Goal: Task Accomplishment & Management: Complete application form

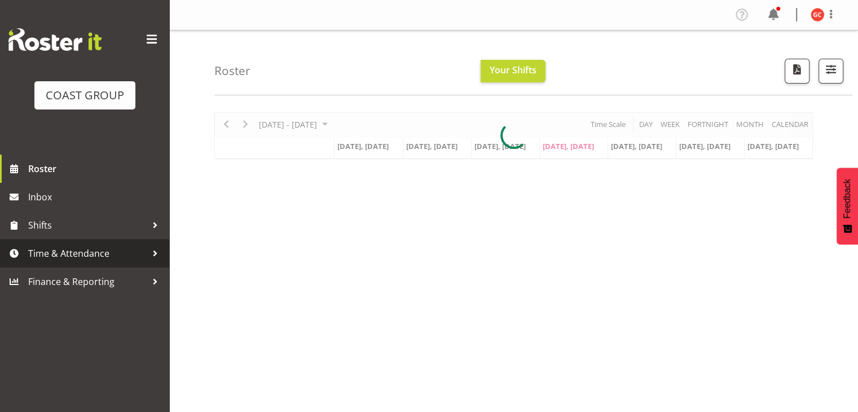
click at [124, 255] on span "Time & Attendance" at bounding box center [87, 253] width 118 height 17
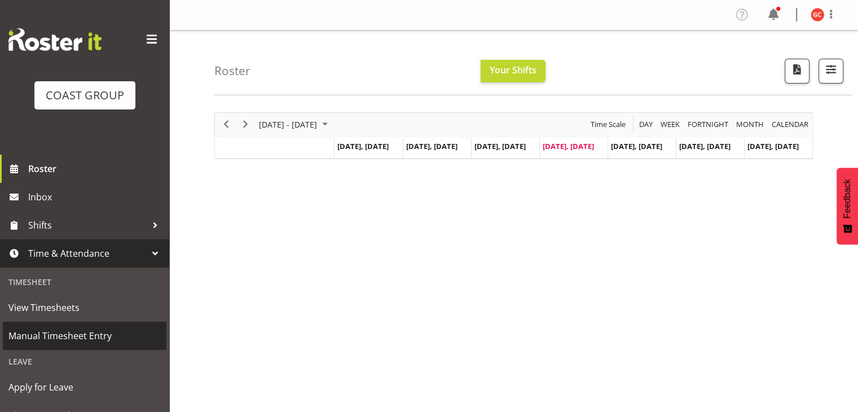
click at [103, 336] on span "Manual Timesheet Entry" at bounding box center [84, 335] width 152 height 17
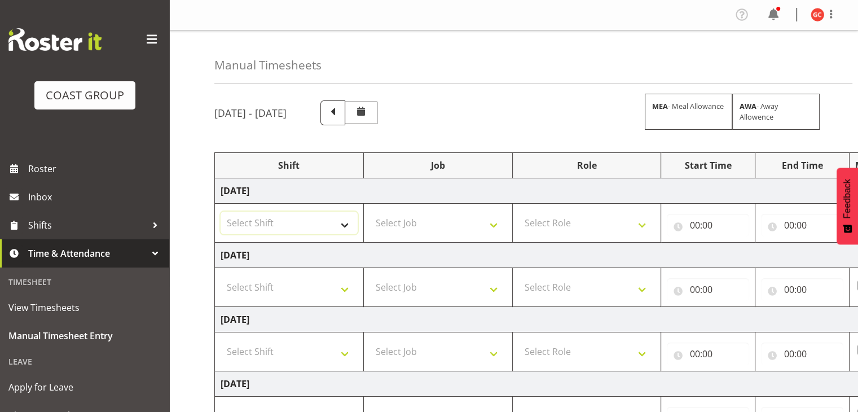
click at [345, 222] on select "Select Shift Break AHICE Break ATSNZ Break All Blacks casual Break Arts canty B…" at bounding box center [289, 223] width 137 height 23
select select "1404"
click at [221, 212] on select "Select Shift Break AHICE Break ATSNZ Break All Blacks casual Break Arts canty B…" at bounding box center [289, 223] width 137 height 23
click at [406, 221] on select "Select Job 1 Carlton Events 1 Carlton Hamilton 1 Carlton Wellington 1 EHS WAREH…" at bounding box center [438, 223] width 137 height 23
select select "69"
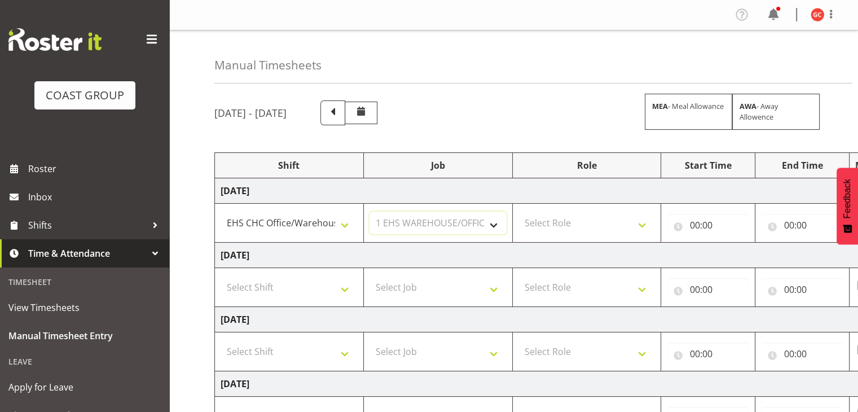
click at [370, 212] on select "Select Job 1 Carlton Events 1 Carlton Hamilton 1 Carlton Wellington 1 EHS WAREH…" at bounding box center [438, 223] width 137 height 23
drag, startPoint x: 562, startPoint y: 206, endPoint x: 570, endPoint y: 218, distance: 14.7
click at [562, 206] on td "Select Role ACCOUNT MANAGER" at bounding box center [586, 223] width 149 height 39
drag, startPoint x: 570, startPoint y: 218, endPoint x: 576, endPoint y: 231, distance: 13.9
click at [570, 218] on select "Select Role ACCOUNT MANAGER" at bounding box center [586, 223] width 137 height 23
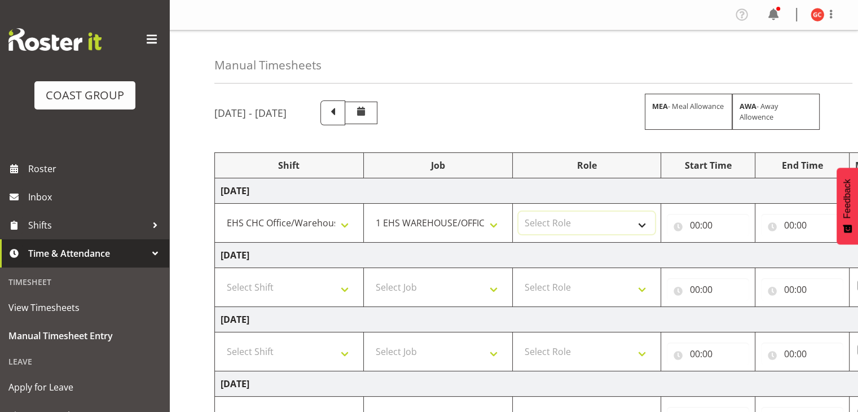
select select "197"
click at [518, 212] on select "Select Role ACCOUNT MANAGER" at bounding box center [586, 223] width 137 height 23
click at [689, 226] on input "00:00" at bounding box center [708, 225] width 82 height 23
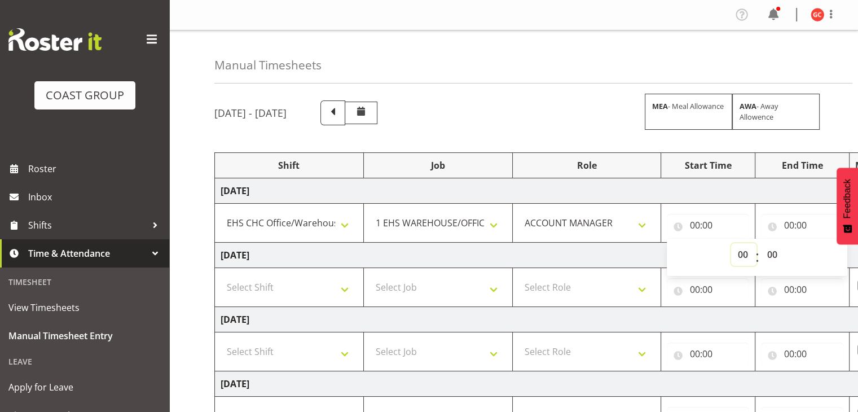
click at [740, 253] on select "00 01 02 03 04 05 06 07 08 09 10 11 12 13 14 15 16 17 18 19 20 21 22 23" at bounding box center [743, 254] width 25 height 23
select select "8"
click at [731, 243] on select "00 01 02 03 04 05 06 07 08 09 10 11 12 13 14 15 16 17 18 19 20 21 22 23" at bounding box center [743, 254] width 25 height 23
type input "08:00"
drag, startPoint x: 797, startPoint y: 228, endPoint x: 825, endPoint y: 253, distance: 37.2
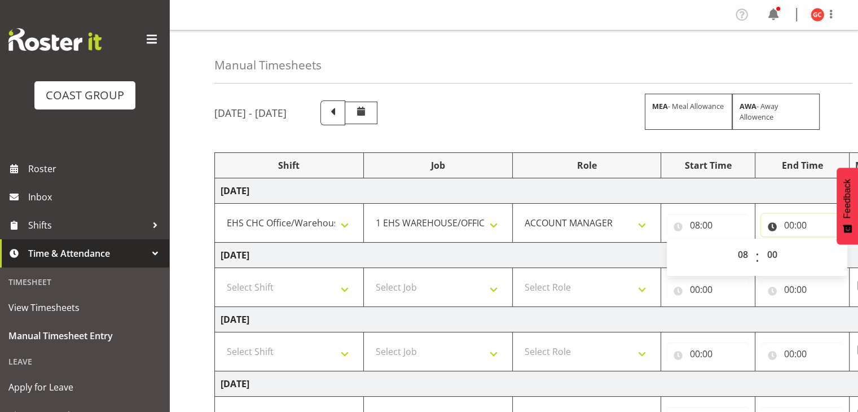
click at [797, 228] on input "00:00" at bounding box center [802, 225] width 82 height 23
click at [842, 260] on select "00 01 02 03 04 05 06 07 08 09 10 11 12 13 14 15 16 17 18 19 20 21 22 23" at bounding box center [837, 254] width 25 height 23
select select "11"
click at [825, 243] on select "00 01 02 03 04 05 06 07 08 09 10 11 12 13 14 15 16 17 18 19 20 21 22 23" at bounding box center [837, 254] width 25 height 23
type input "11:00"
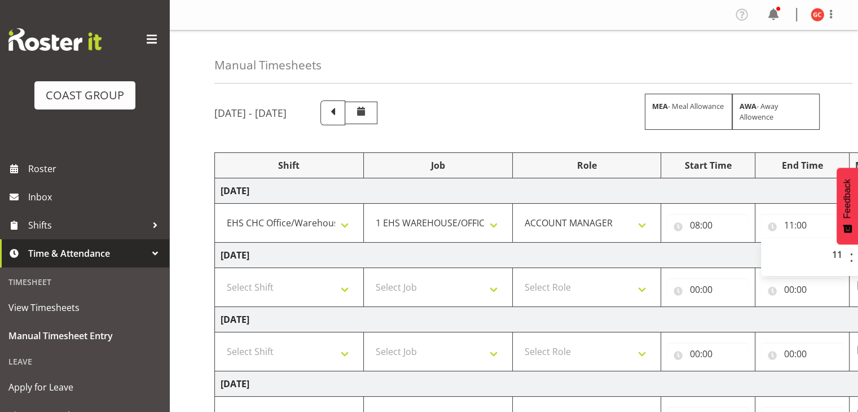
click at [749, 147] on div "August 20th - August 26th 2025 MEA - Meal Allowance AWA - Away Allowence Shift …" at bounding box center [536, 392] width 644 height 600
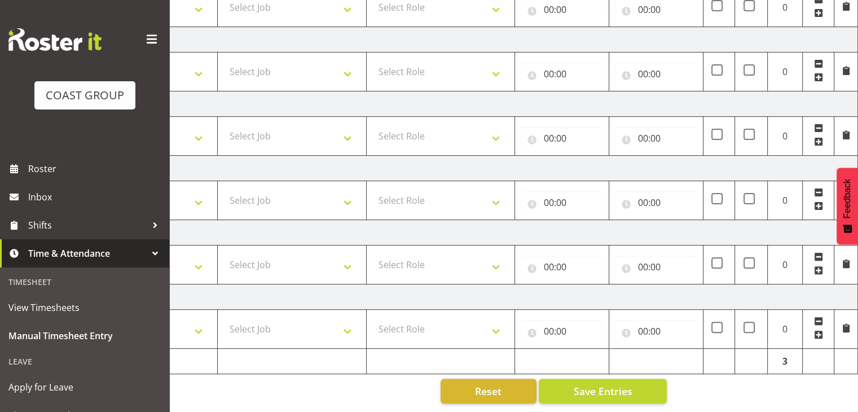
scroll to position [5, 0]
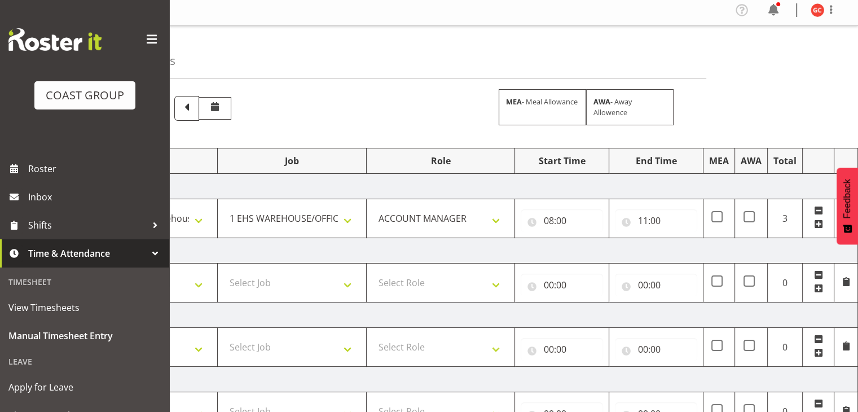
click at [820, 223] on span at bounding box center [818, 223] width 9 height 9
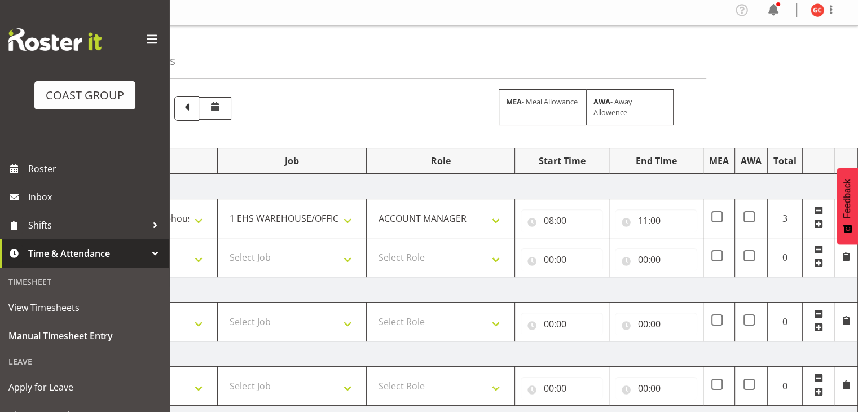
click at [819, 262] on span at bounding box center [818, 262] width 9 height 9
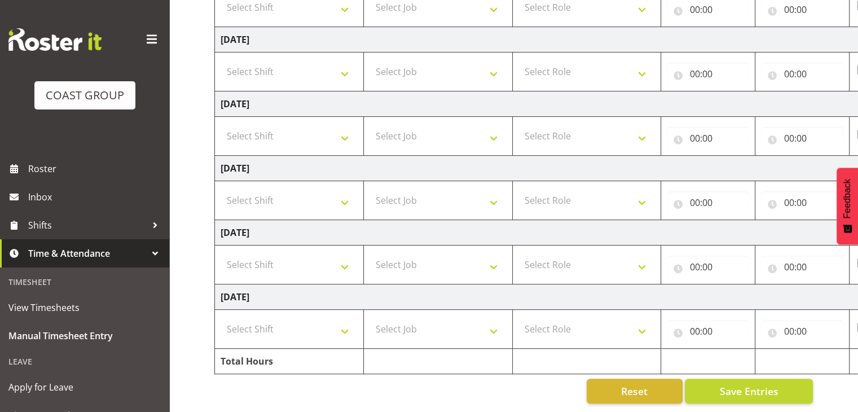
scroll to position [82, 0]
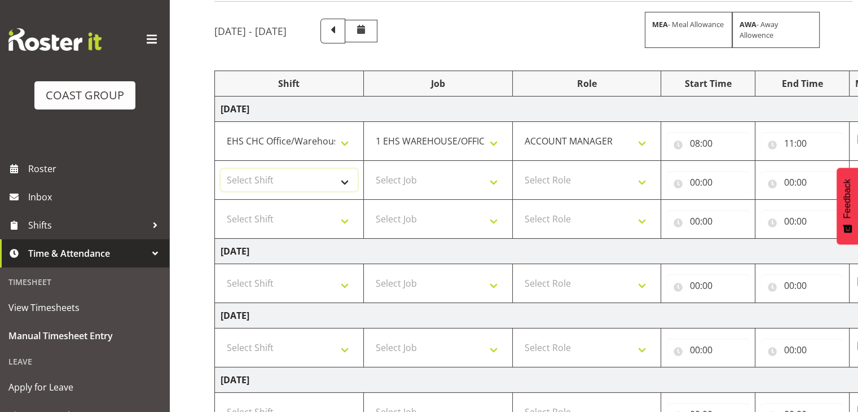
click at [338, 181] on select "Select Shift Break AHICE Break ATSNZ Break All Blacks casual Break Arts canty B…" at bounding box center [289, 180] width 137 height 23
select select "1404"
drag, startPoint x: 199, startPoint y: 208, endPoint x: 214, endPoint y: 200, distance: 17.2
click at [201, 208] on div "Manual Timesheets August 20th - August 26th 2025 MEA - Meal Allowance AWA - Awa…" at bounding box center [513, 318] width 689 height 739
drag, startPoint x: 485, startPoint y: 172, endPoint x: 502, endPoint y: 174, distance: 16.5
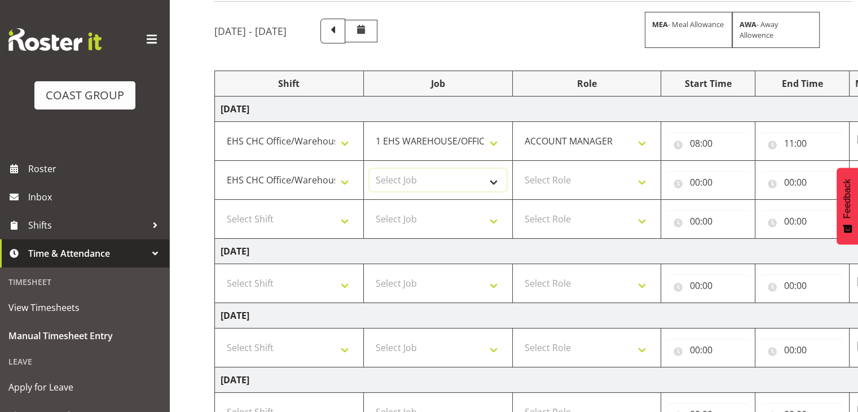
click at [485, 172] on select "Select Job 1 Carlton Events 1 Carlton Hamilton 1 Carlton Wellington 1 EHS WAREH…" at bounding box center [438, 180] width 137 height 23
select select "9199"
click at [370, 169] on select "Select Job 1 Carlton Events 1 Carlton Hamilton 1 Carlton Wellington 1 EHS WAREH…" at bounding box center [438, 180] width 137 height 23
click at [566, 187] on select "Select Role ACCOUNT MANAGER" at bounding box center [586, 180] width 137 height 23
select select "197"
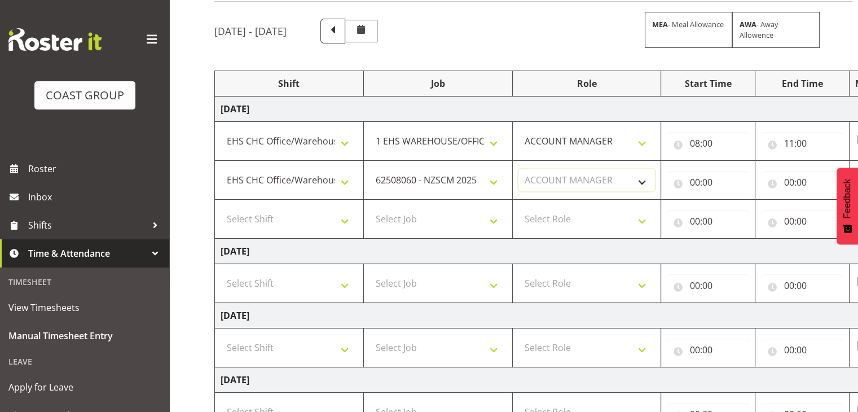
click at [518, 169] on select "Select Role ACCOUNT MANAGER" at bounding box center [586, 180] width 137 height 23
click at [692, 181] on input "00:00" at bounding box center [708, 182] width 82 height 23
drag, startPoint x: 741, startPoint y: 207, endPoint x: 746, endPoint y: 216, distance: 10.4
click at [741, 207] on select "00 01 02 03 04 05 06 07 08 09 10 11 12 13 14 15 16 17 18 19 20 21 22 23" at bounding box center [743, 211] width 25 height 23
select select "11"
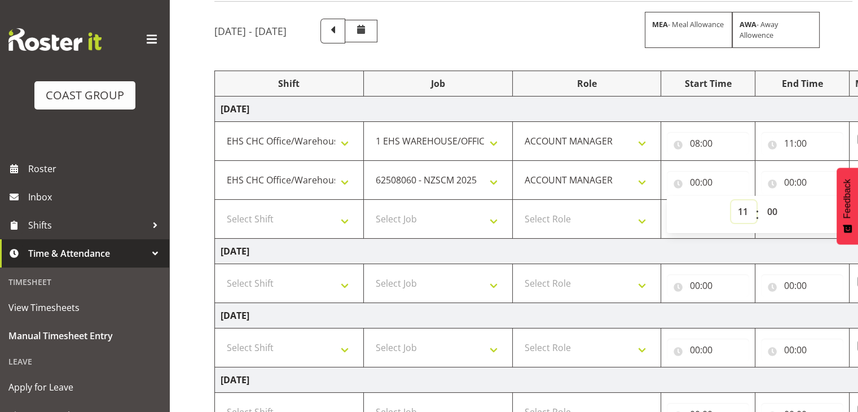
click at [731, 200] on select "00 01 02 03 04 05 06 07 08 09 10 11 12 13 14 15 16 17 18 19 20 21 22 23" at bounding box center [743, 211] width 25 height 23
type input "11:00"
drag, startPoint x: 789, startPoint y: 183, endPoint x: 810, endPoint y: 207, distance: 32.0
click at [789, 183] on input "00:00" at bounding box center [802, 182] width 82 height 23
click at [831, 210] on select "00 01 02 03 04 05 06 07 08 09 10 11 12 13 14 15 16 17 18 19 20 21 22 23" at bounding box center [837, 211] width 25 height 23
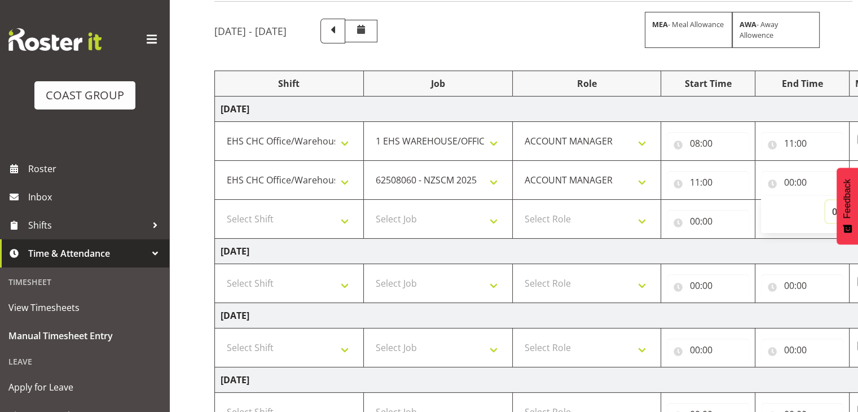
select select "12"
click at [825, 200] on select "00 01 02 03 04 05 06 07 08 09 10 11 12 13 14 15 16 17 18 19 20 21 22 23" at bounding box center [837, 211] width 25 height 23
type input "12:00"
click at [623, 266] on td "Select Role ACCOUNT MANAGER" at bounding box center [586, 283] width 149 height 39
click at [337, 216] on select "Select Shift Break AHICE Break ATSNZ Break All Blacks casual Break Arts canty B…" at bounding box center [289, 219] width 137 height 23
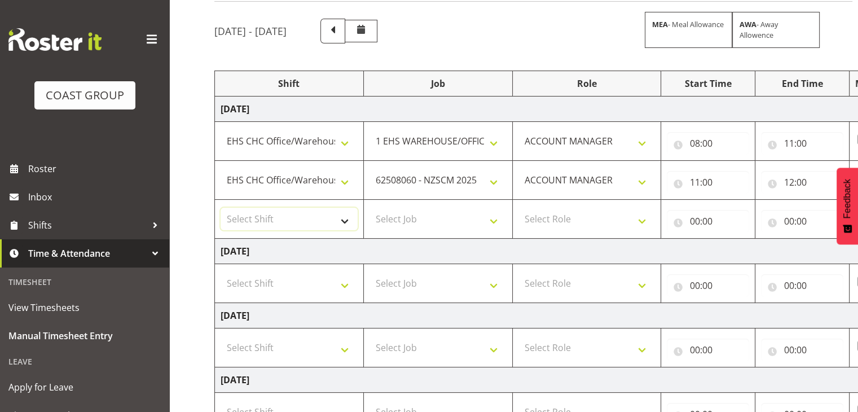
select select "1404"
click at [221, 208] on select "Select Shift Break AHICE Break ATSNZ Break All Blacks casual Break Arts canty B…" at bounding box center [289, 219] width 137 height 23
click at [411, 217] on select "Select Job 1 Carlton Events 1 Carlton Hamilton 1 Carlton Wellington 1 EHS WAREH…" at bounding box center [438, 219] width 137 height 23
select select "10555"
click at [370, 208] on select "Select Job 1 Carlton Events 1 Carlton Hamilton 1 Carlton Wellington 1 EHS WAREH…" at bounding box center [438, 219] width 137 height 23
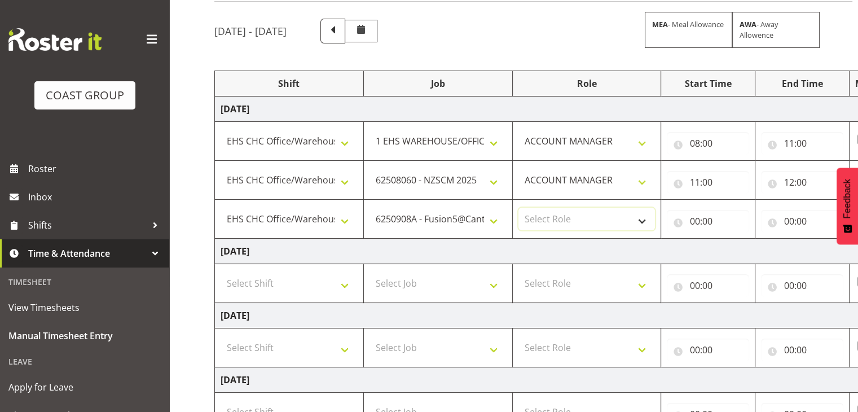
click at [612, 210] on select "Select Role ACCOUNT MANAGER" at bounding box center [586, 219] width 137 height 23
select select "197"
click at [518, 208] on select "Select Role ACCOUNT MANAGER" at bounding box center [586, 219] width 137 height 23
click at [702, 225] on input "00:00" at bounding box center [708, 221] width 82 height 23
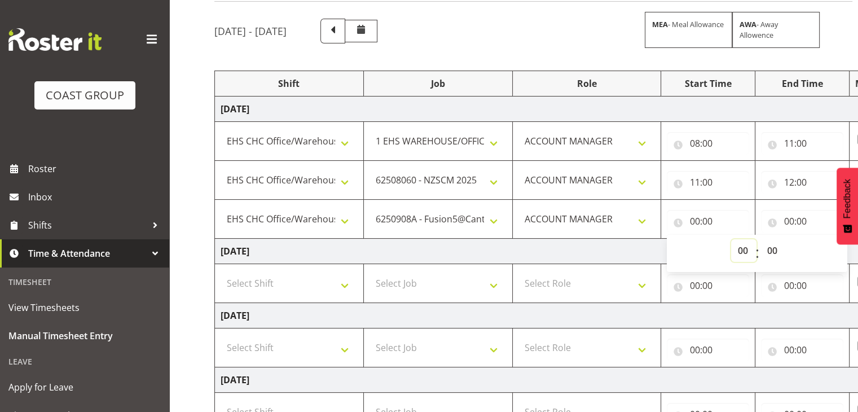
click at [745, 257] on select "00 01 02 03 04 05 06 07 08 09 10 11 12 13 14 15 16 17 18 19 20 21 22 23" at bounding box center [743, 250] width 25 height 23
select select "12"
click at [731, 239] on select "00 01 02 03 04 05 06 07 08 09 10 11 12 13 14 15 16 17 18 19 20 21 22 23" at bounding box center [743, 250] width 25 height 23
type input "12:00"
click at [797, 226] on input "00:00" at bounding box center [802, 221] width 82 height 23
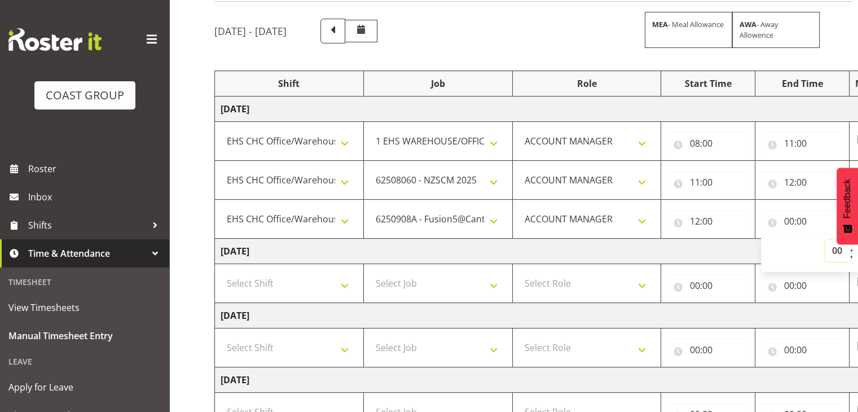
click at [830, 255] on select "00 01 02 03 04 05 06 07 08 09 10 11 12 13 14 15 16 17 18 19 20 21 22 23" at bounding box center [837, 250] width 25 height 23
select select "13"
click at [825, 239] on select "00 01 02 03 04 05 06 07 08 09 10 11 12 13 14 15 16 17 18 19 20 21 22 23" at bounding box center [837, 250] width 25 height 23
type input "13:00"
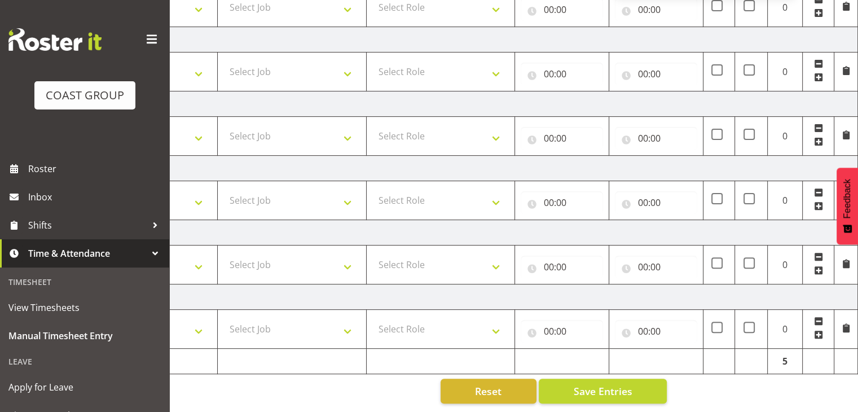
scroll to position [251, 0]
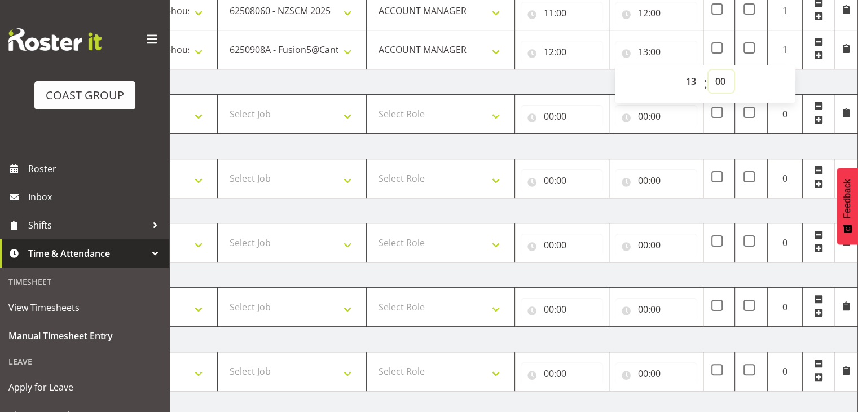
click at [722, 77] on select "00 01 02 03 04 05 06 07 08 09 10 11 12 13 14 15 16 17 18 19 20 21 22 23 24 25 2…" at bounding box center [721, 81] width 25 height 23
select select "30"
click at [709, 70] on select "00 01 02 03 04 05 06 07 08 09 10 11 12 13 14 15 16 17 18 19 20 21 22 23 24 25 2…" at bounding box center [721, 81] width 25 height 23
type input "13:30"
click at [815, 86] on td "Thursday 21st August 2025" at bounding box center [463, 81] width 789 height 25
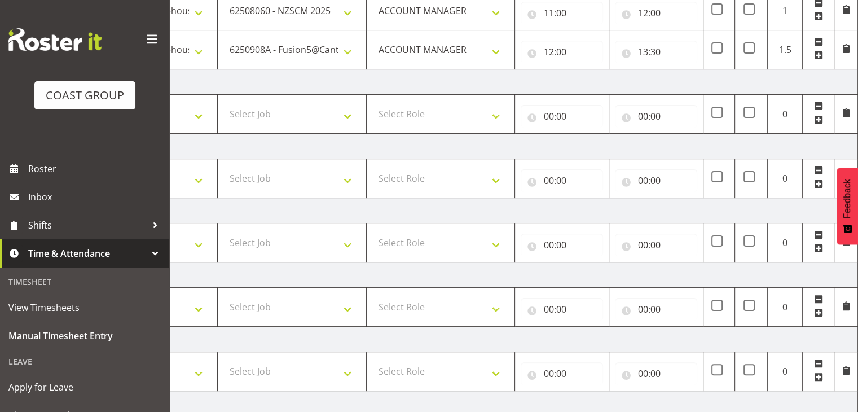
click at [816, 56] on span at bounding box center [818, 55] width 9 height 9
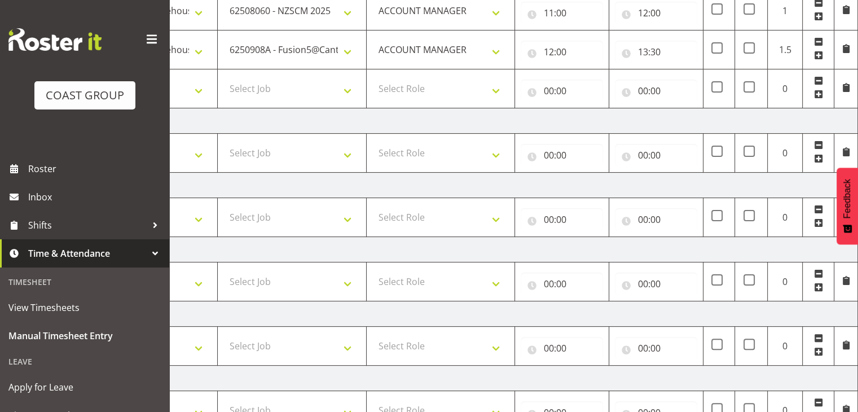
click at [816, 92] on span at bounding box center [818, 94] width 9 height 9
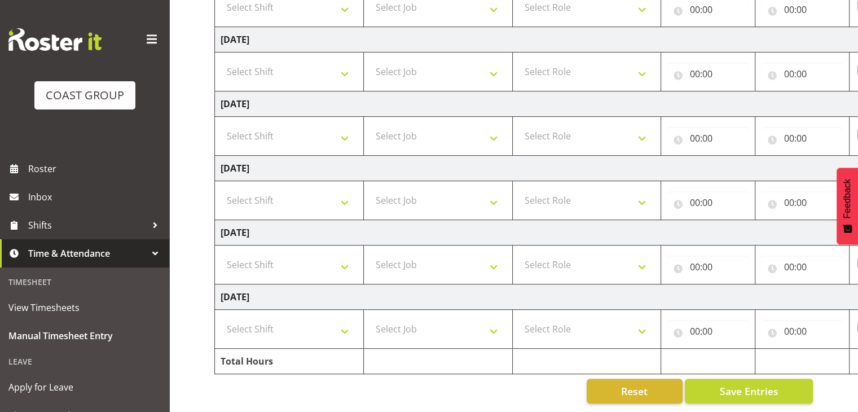
scroll to position [160, 0]
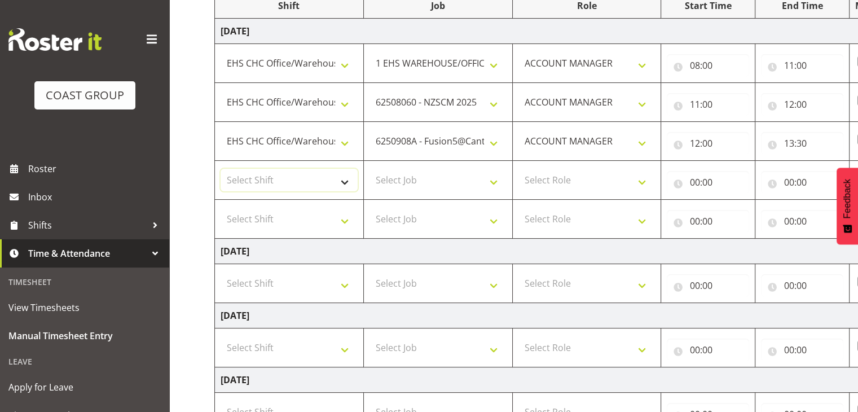
click at [318, 174] on select "Select Shift Break AHICE Break ATSNZ Break All Blacks casual Break Arts canty B…" at bounding box center [289, 180] width 137 height 23
select select "1404"
drag, startPoint x: 318, startPoint y: 174, endPoint x: 382, endPoint y: 168, distance: 64.1
click at [318, 174] on select "Select Shift Break AHICE Break ATSNZ Break All Blacks casual Break Arts canty B…" at bounding box center [289, 180] width 137 height 23
click at [393, 164] on td "Select Job 1 Carlton Events 1 Carlton Hamilton 1 Carlton Wellington 1 EHS WAREH…" at bounding box center [437, 180] width 149 height 39
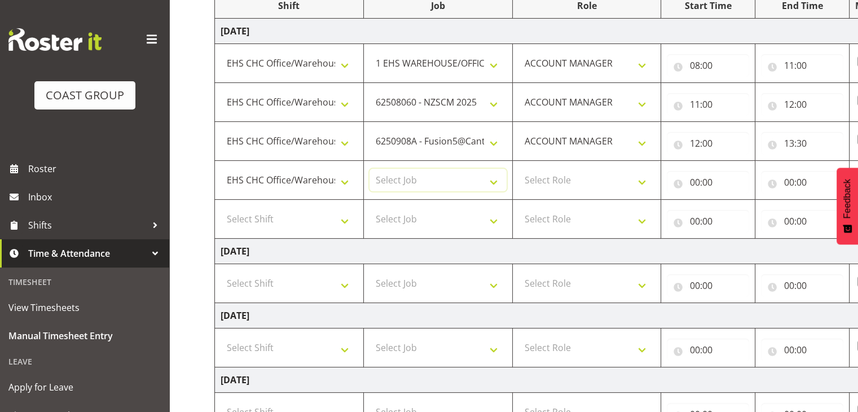
click at [426, 178] on select "Select Job 1 Carlton Events 1 Carlton Hamilton 1 Carlton Wellington 1 EHS WAREH…" at bounding box center [438, 180] width 137 height 23
select select "9901"
click at [370, 169] on select "Select Job 1 Carlton Events 1 Carlton Hamilton 1 Carlton Wellington 1 EHS WAREH…" at bounding box center [438, 180] width 137 height 23
click at [567, 183] on select "Select Role ACCOUNT MANAGER" at bounding box center [586, 180] width 137 height 23
select select "197"
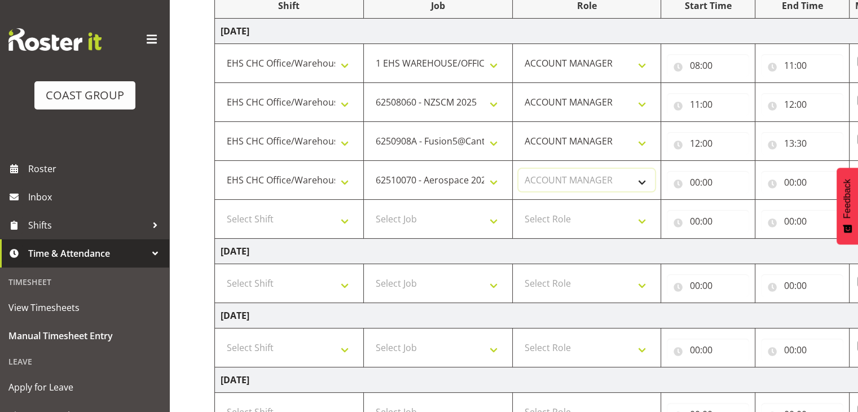
click at [518, 169] on select "Select Role ACCOUNT MANAGER" at bounding box center [586, 180] width 137 height 23
drag, startPoint x: 704, startPoint y: 173, endPoint x: 708, endPoint y: 186, distance: 14.3
click at [704, 173] on input "00:00" at bounding box center [708, 182] width 82 height 23
drag, startPoint x: 744, startPoint y: 208, endPoint x: 745, endPoint y: 214, distance: 6.3
click at [744, 208] on select "00 01 02 03 04 05 06 07 08 09 10 11 12 13 14 15 16 17 18 19 20 21 22 23" at bounding box center [743, 211] width 25 height 23
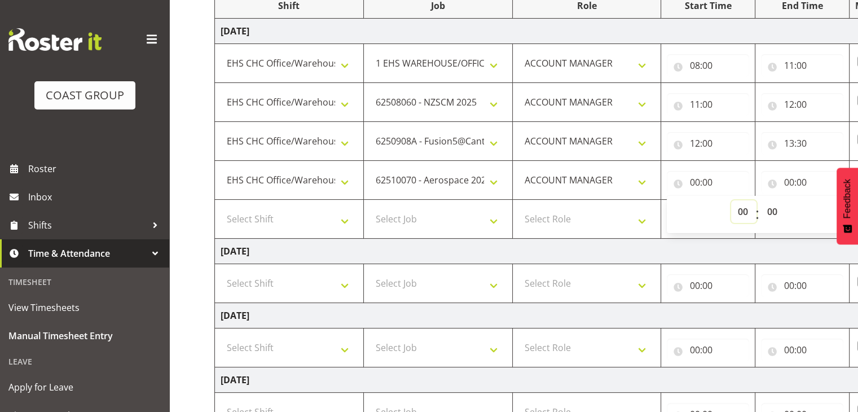
select select "13"
click at [731, 200] on select "00 01 02 03 04 05 06 07 08 09 10 11 12 13 14 15 16 17 18 19 20 21 22 23" at bounding box center [743, 211] width 25 height 23
type input "13:00"
click at [772, 206] on select "00 01 02 03 04 05 06 07 08 09 10 11 12 13 14 15 16 17 18 19 20 21 22 23 24 25 2…" at bounding box center [772, 211] width 25 height 23
select select "30"
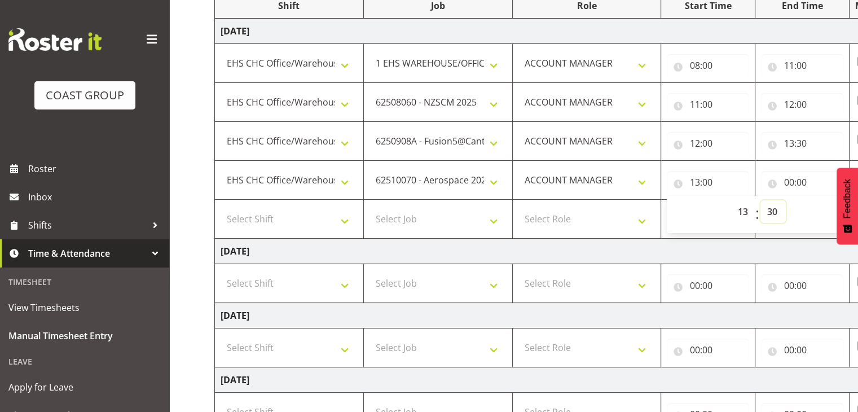
click at [760, 200] on select "00 01 02 03 04 05 06 07 08 09 10 11 12 13 14 15 16 17 18 19 20 21 22 23 24 25 2…" at bounding box center [772, 211] width 25 height 23
type input "13:30"
click at [799, 176] on input "00:00" at bounding box center [802, 182] width 82 height 23
click at [823, 208] on div "00 01 02 03 04 05 06 07 08 09 10 11 12 13 14 15 16 17 18 19 20 21 22 23 : 00 01…" at bounding box center [851, 214] width 181 height 28
click at [828, 208] on select "00 01 02 03 04 05 06 07 08 09 10 11 12 13 14 15 16 17 18 19 20 21 22 23" at bounding box center [837, 211] width 25 height 23
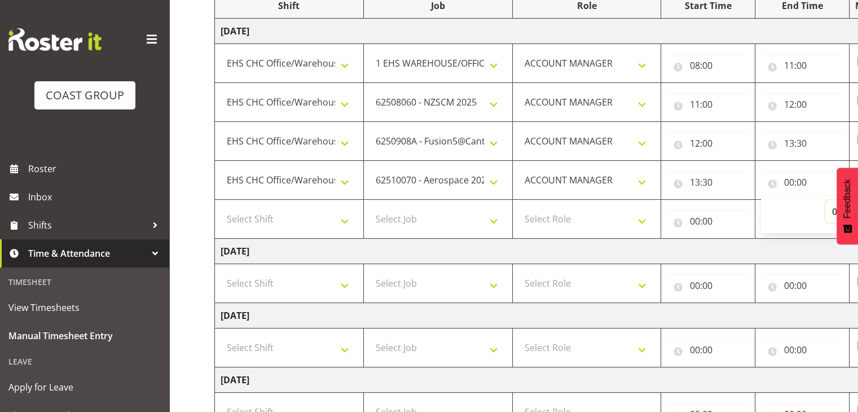
select select "14"
click at [825, 200] on select "00 01 02 03 04 05 06 07 08 09 10 11 12 13 14 15 16 17 18 19 20 21 22 23" at bounding box center [837, 211] width 25 height 23
type input "14:00"
click at [737, 243] on td "Thursday 21st August 2025" at bounding box center [609, 251] width 789 height 25
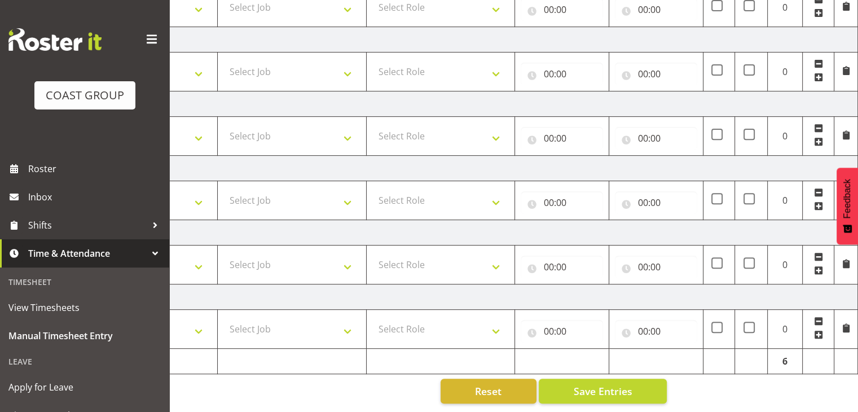
scroll to position [216, 0]
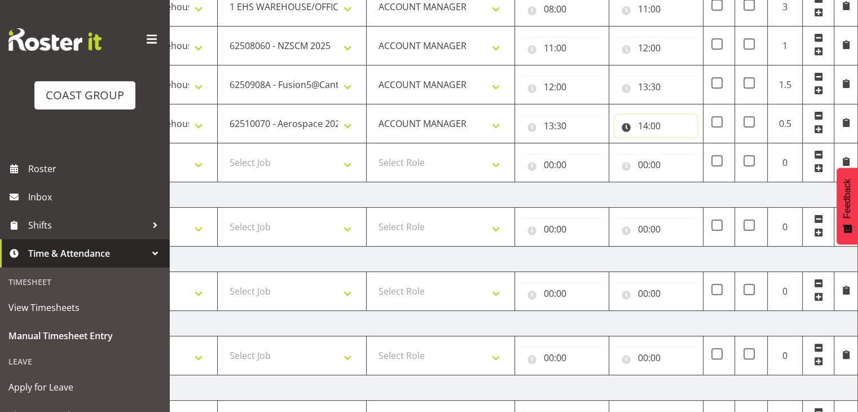
click at [684, 127] on input "14:00" at bounding box center [656, 126] width 82 height 23
drag, startPoint x: 718, startPoint y: 156, endPoint x: 728, endPoint y: 163, distance: 12.5
click at [718, 156] on select "00 01 02 03 04 05 06 07 08 09 10 11 12 13 14 15 16 17 18 19 20 21 22 23 24 25 2…" at bounding box center [721, 155] width 25 height 23
select select "30"
click at [709, 144] on select "00 01 02 03 04 05 06 07 08 09 10 11 12 13 14 15 16 17 18 19 20 21 22 23 24 25 2…" at bounding box center [721, 155] width 25 height 23
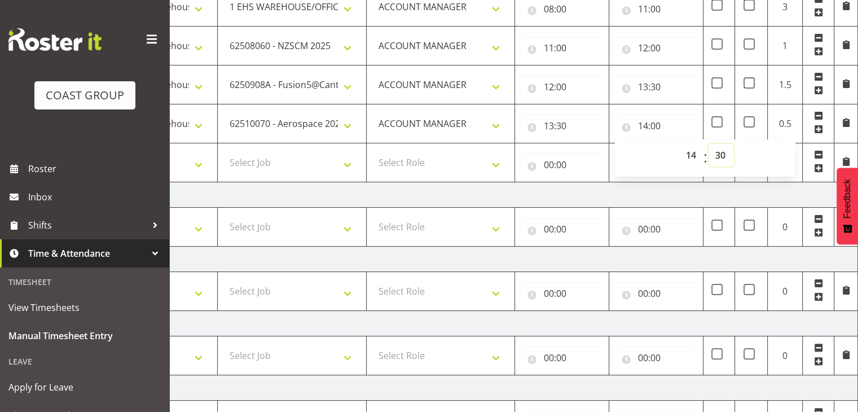
type input "14:30"
click at [764, 189] on td "Thursday 21st August 2025" at bounding box center [463, 194] width 789 height 25
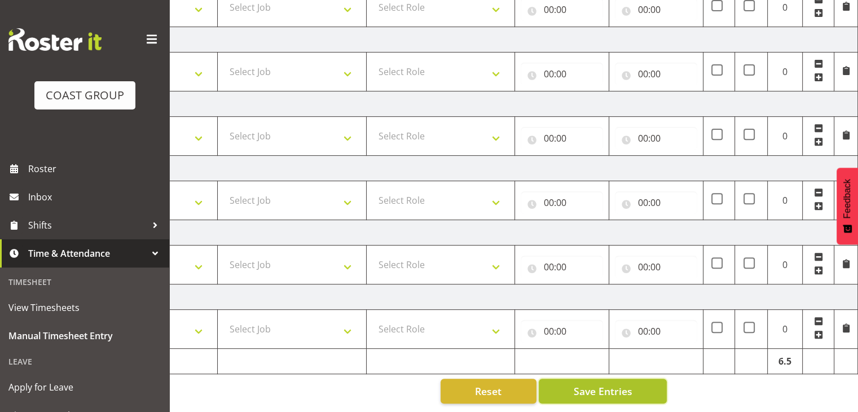
click at [631, 379] on button "Save Entries" at bounding box center [603, 391] width 128 height 25
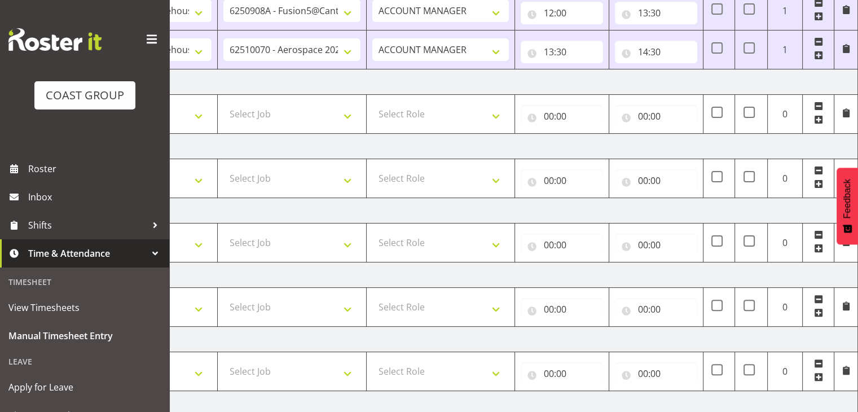
scroll to position [64, 0]
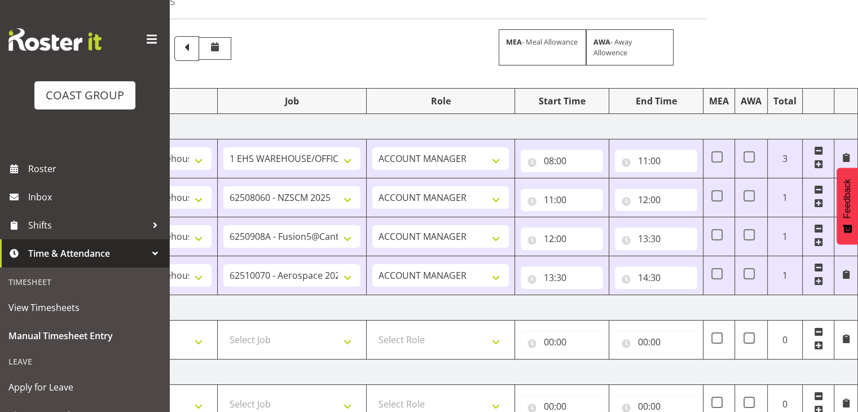
click at [819, 280] on span at bounding box center [818, 280] width 9 height 9
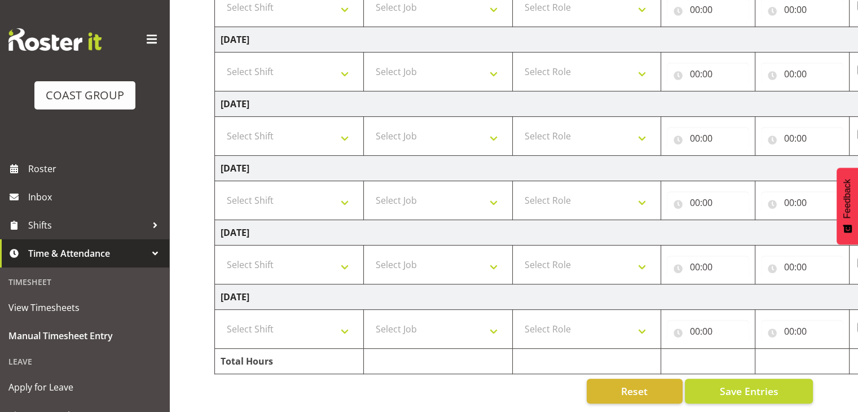
scroll to position [160, 0]
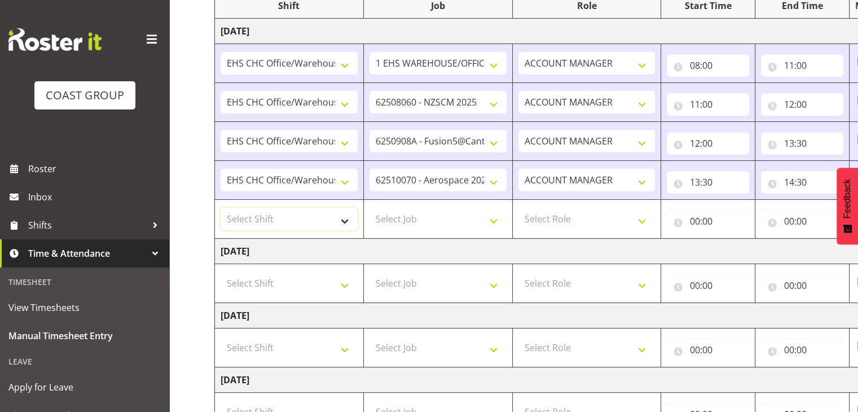
click at [332, 226] on select "Select Shift Break AHICE Break ATSNZ Break All Blacks casual Break Arts canty B…" at bounding box center [289, 219] width 137 height 23
click at [221, 208] on select "Select Shift Break AHICE Break ATSNZ Break All Blacks casual Break Arts canty B…" at bounding box center [289, 219] width 137 height 23
click at [329, 213] on select "Break AHICE Break ATSNZ Break All Blacks casual Break Arts canty Break GP25 Bre…" at bounding box center [289, 219] width 137 height 23
select select "1404"
click at [221, 208] on select "Break AHICE Break ATSNZ Break All Blacks casual Break Arts canty Break GP25 Bre…" at bounding box center [289, 219] width 137 height 23
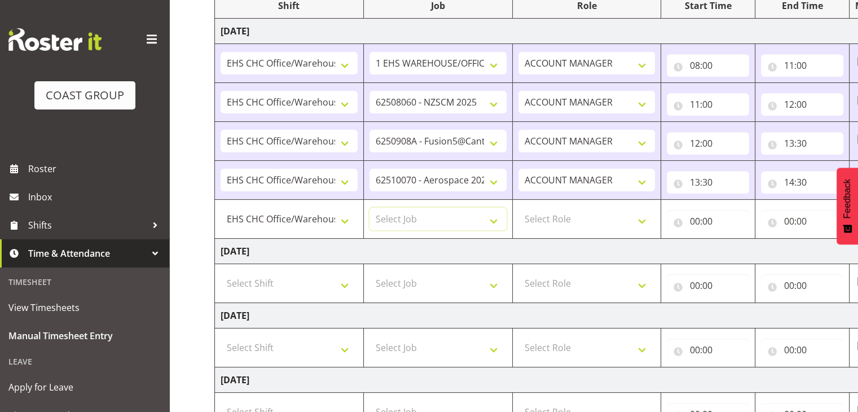
click at [405, 217] on select "Select Job 1 Carlton Events 1 Carlton Hamilton 1 Carlton Wellington 1 EHS WAREH…" at bounding box center [438, 219] width 137 height 23
select select "9202"
click at [370, 208] on select "Select Job 1 Carlton Events 1 Carlton Hamilton 1 Carlton Wellington 1 EHS WAREH…" at bounding box center [438, 219] width 137 height 23
drag, startPoint x: 593, startPoint y: 209, endPoint x: 596, endPoint y: 219, distance: 11.1
click at [593, 209] on select "Select Role ACCOUNT MANAGER" at bounding box center [586, 219] width 137 height 23
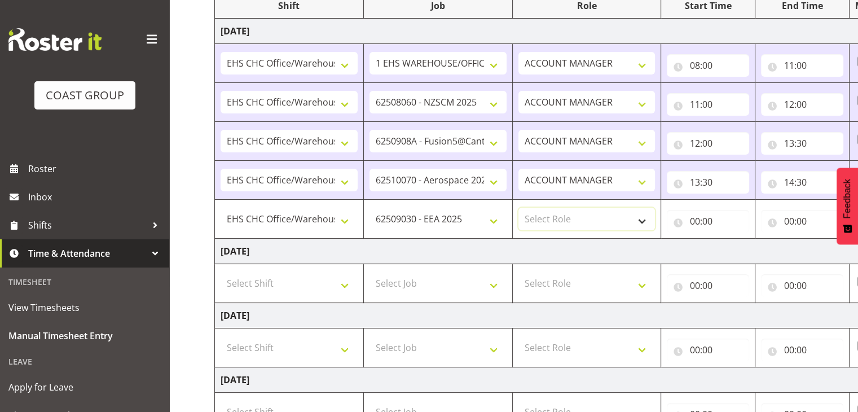
select select "197"
click at [518, 208] on select "Select Role ACCOUNT MANAGER" at bounding box center [586, 219] width 137 height 23
click at [711, 228] on input "00:00" at bounding box center [708, 221] width 82 height 23
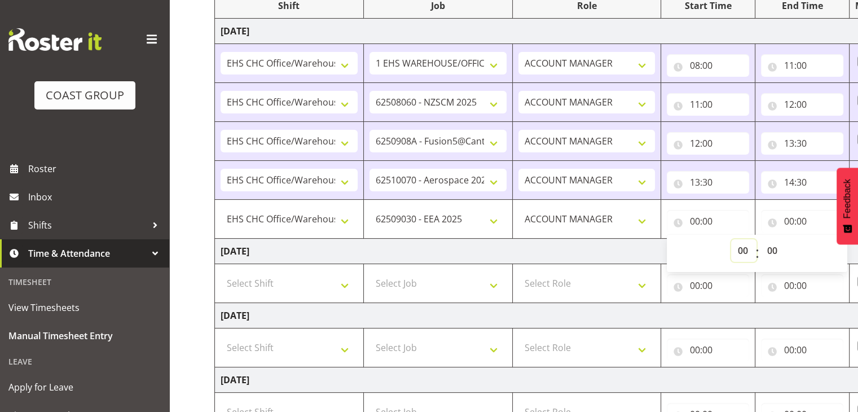
drag, startPoint x: 742, startPoint y: 251, endPoint x: 742, endPoint y: 241, distance: 10.2
click at [742, 251] on select "00 01 02 03 04 05 06 07 08 09 10 11 12 13 14 15 16 17 18 19 20 21 22 23" at bounding box center [743, 250] width 25 height 23
select select "14"
click at [731, 239] on select "00 01 02 03 04 05 06 07 08 09 10 11 12 13 14 15 16 17 18 19 20 21 22 23" at bounding box center [743, 250] width 25 height 23
type input "14:00"
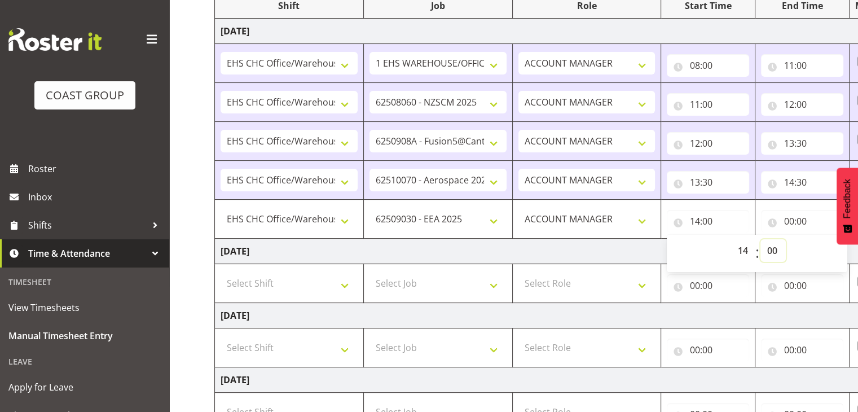
click at [773, 250] on select "00 01 02 03 04 05 06 07 08 09 10 11 12 13 14 15 16 17 18 19 20 21 22 23 24 25 2…" at bounding box center [772, 250] width 25 height 23
select select "30"
click at [760, 239] on select "00 01 02 03 04 05 06 07 08 09 10 11 12 13 14 15 16 17 18 19 20 21 22 23 24 25 2…" at bounding box center [772, 250] width 25 height 23
type input "14:30"
drag, startPoint x: 812, startPoint y: 222, endPoint x: 819, endPoint y: 231, distance: 11.6
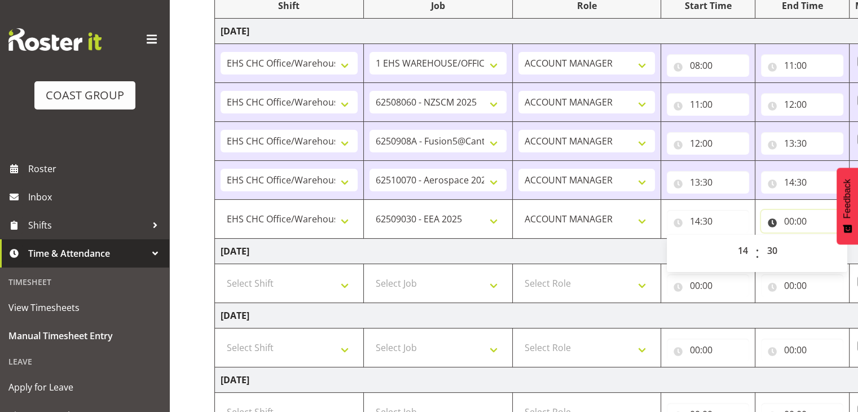
click at [812, 222] on input "00:00" at bounding box center [802, 221] width 82 height 23
click at [834, 247] on select "00 01 02 03 04 05 06 07 08 09 10 11 12 13 14 15 16 17 18 19 20 21 22 23" at bounding box center [837, 250] width 25 height 23
select select "16"
click at [825, 239] on select "00 01 02 03 04 05 06 07 08 09 10 11 12 13 14 15 16 17 18 19 20 21 22 23" at bounding box center [837, 250] width 25 height 23
type input "16:00"
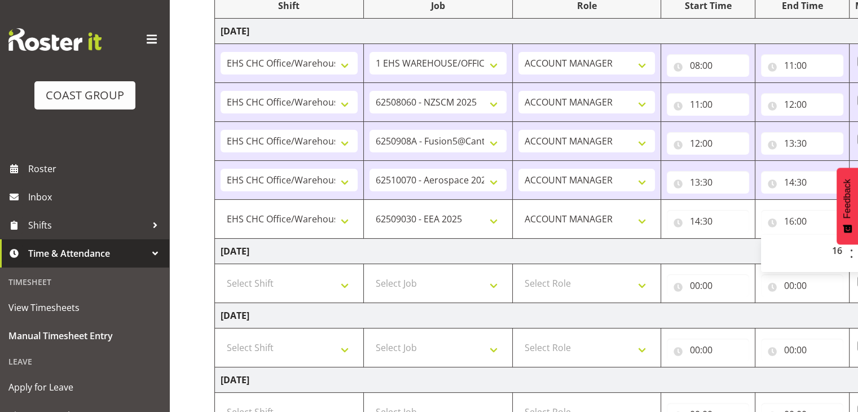
click at [729, 253] on td "Thursday 21st August 2025" at bounding box center [609, 251] width 789 height 25
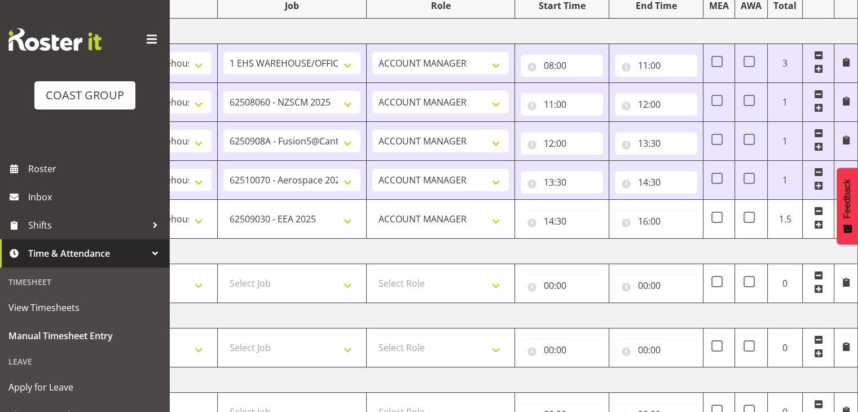
drag, startPoint x: 817, startPoint y: 224, endPoint x: 802, endPoint y: 301, distance: 78.2
click at [817, 227] on span at bounding box center [818, 224] width 9 height 9
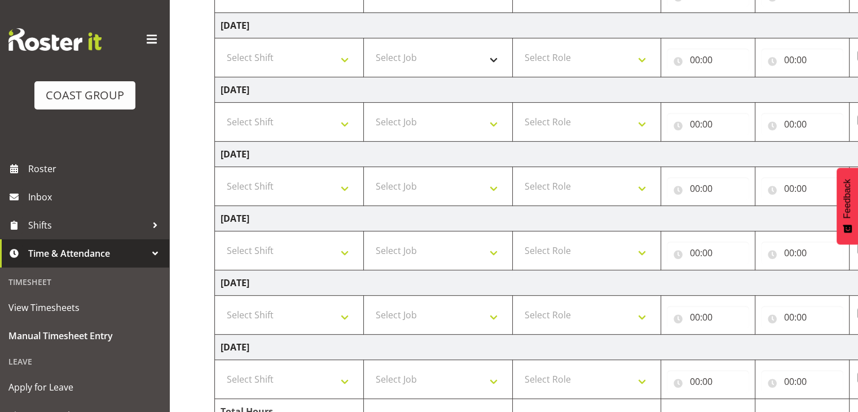
scroll to position [199, 0]
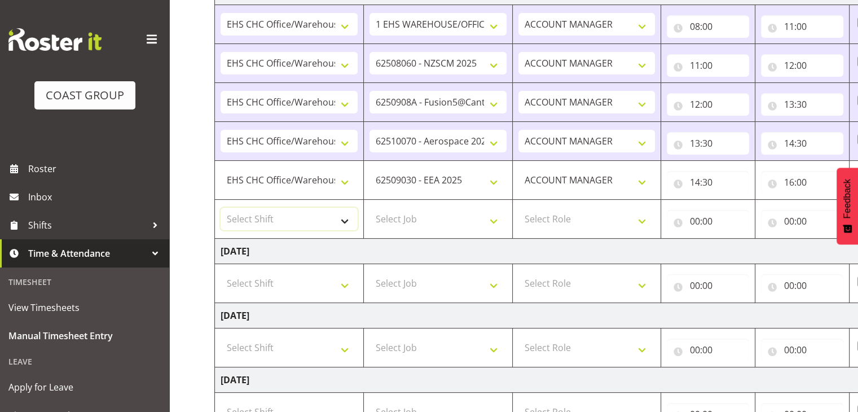
click at [345, 214] on select "Select Shift Break AHICE Break ATSNZ Break All Blacks casual Break Arts canty B…" at bounding box center [289, 219] width 137 height 23
select select "1404"
click at [221, 208] on select "Select Shift Break AHICE Break ATSNZ Break All Blacks casual Break Arts canty B…" at bounding box center [289, 219] width 137 height 23
click at [421, 211] on select "Select Job 1 Carlton Events 1 Carlton Hamilton 1 Carlton Wellington 1 EHS WAREH…" at bounding box center [438, 219] width 137 height 23
select select "69"
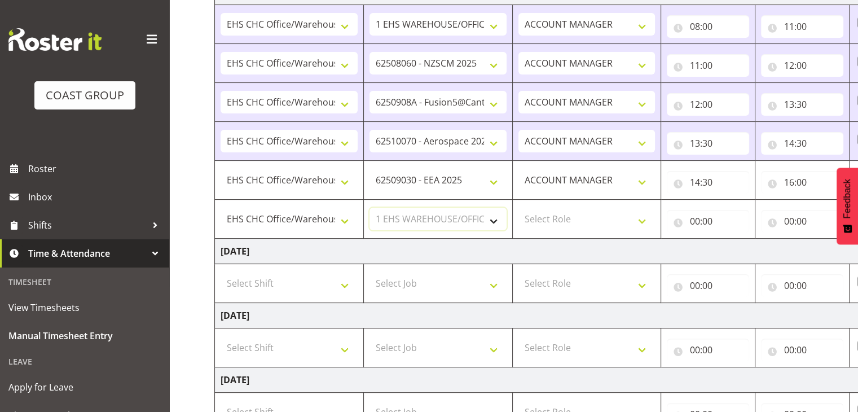
click at [370, 208] on select "Select Job 1 Carlton Events 1 Carlton Hamilton 1 Carlton Wellington 1 EHS WAREH…" at bounding box center [438, 219] width 137 height 23
click at [597, 220] on select "Select Role ACCOUNT MANAGER" at bounding box center [586, 219] width 137 height 23
select select "197"
click at [518, 208] on select "Select Role ACCOUNT MANAGER" at bounding box center [586, 219] width 137 height 23
click at [707, 222] on input "00:00" at bounding box center [708, 221] width 82 height 23
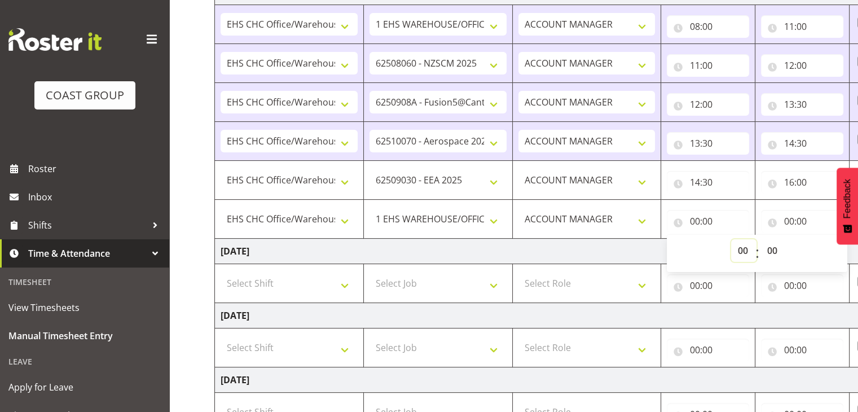
click at [735, 249] on select "00 01 02 03 04 05 06 07 08 09 10 11 12 13 14 15 16 17 18 19 20 21 22 23" at bounding box center [743, 250] width 25 height 23
select select "16"
click at [731, 239] on select "00 01 02 03 04 05 06 07 08 09 10 11 12 13 14 15 16 17 18 19 20 21 22 23" at bounding box center [743, 250] width 25 height 23
type input "16:00"
click at [808, 227] on input "00:00" at bounding box center [802, 221] width 82 height 23
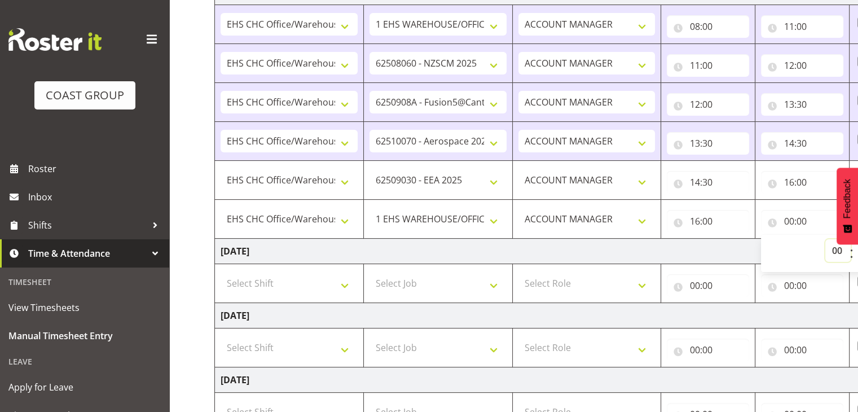
click at [843, 256] on select "00 01 02 03 04 05 06 07 08 09 10 11 12 13 14 15 16 17 18 19 20 21 22 23" at bounding box center [837, 250] width 25 height 23
select select "17"
click at [825, 239] on select "00 01 02 03 04 05 06 07 08 09 10 11 12 13 14 15 16 17 18 19 20 21 22 23" at bounding box center [837, 250] width 25 height 23
type input "17:00"
drag, startPoint x: 830, startPoint y: 251, endPoint x: 833, endPoint y: 241, distance: 9.9
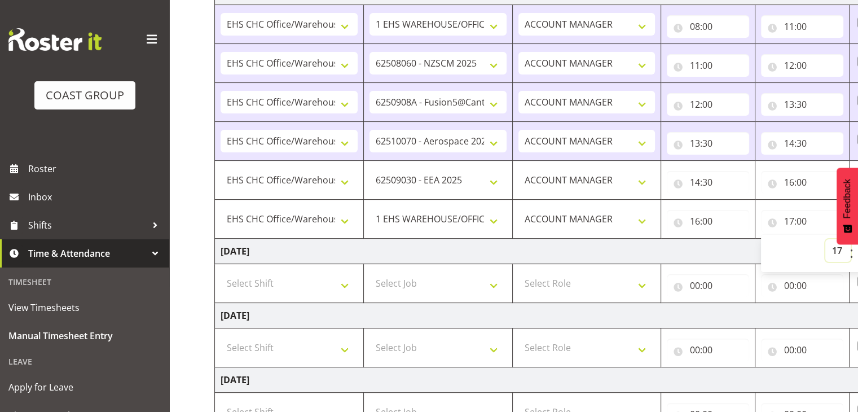
click at [830, 251] on select "00 01 02 03 04 05 06 07 08 09 10 11 12 13 14 15 16 17 18 19 20 21 22 23" at bounding box center [837, 250] width 25 height 23
select select "16"
click at [825, 239] on select "00 01 02 03 04 05 06 07 08 09 10 11 12 13 14 15 16 17 18 19 20 21 22 23" at bounding box center [837, 250] width 25 height 23
type input "16:00"
click at [732, 244] on td "Thursday 21st August 2025" at bounding box center [609, 251] width 789 height 25
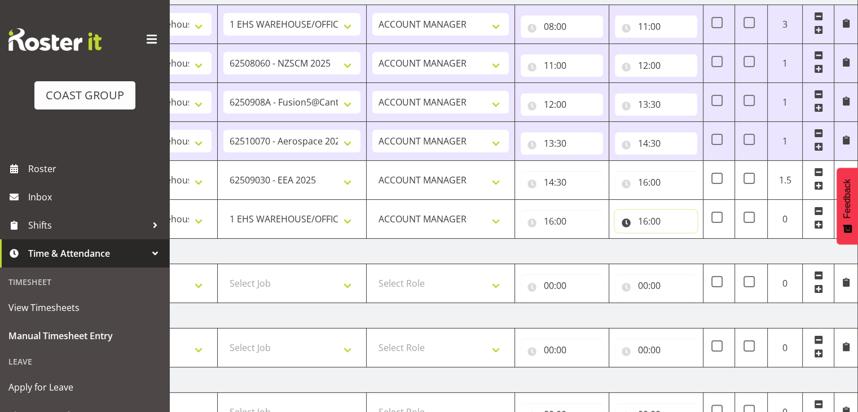
click at [674, 219] on input "16:00" at bounding box center [656, 221] width 82 height 23
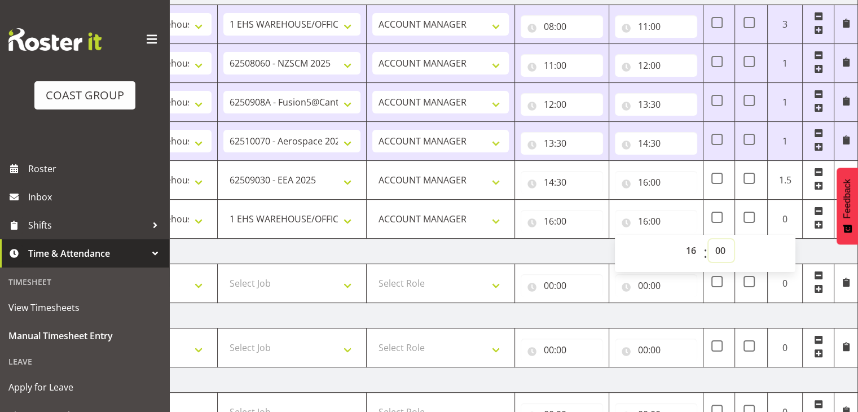
drag, startPoint x: 716, startPoint y: 247, endPoint x: 733, endPoint y: 262, distance: 23.6
click at [716, 247] on select "00 01 02 03 04 05 06 07 08 09 10 11 12 13 14 15 16 17 18 19 20 21 22 23 24 25 2…" at bounding box center [721, 250] width 25 height 23
select select "30"
click at [709, 239] on select "00 01 02 03 04 05 06 07 08 09 10 11 12 13 14 15 16 17 18 19 20 21 22 23 24 25 2…" at bounding box center [721, 250] width 25 height 23
type input "16:30"
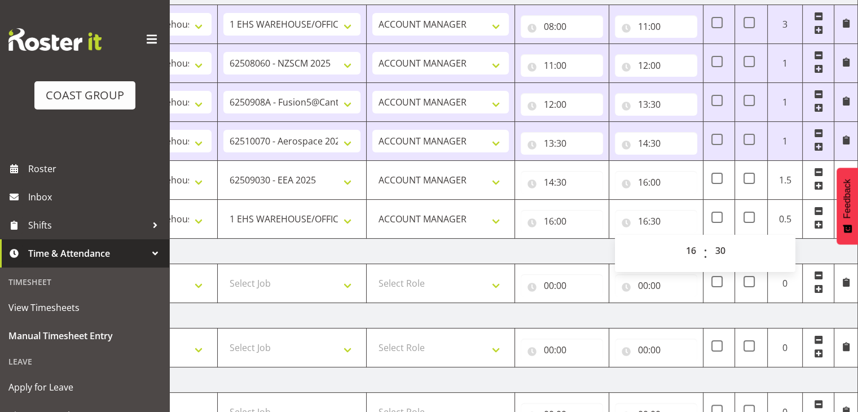
click at [824, 252] on td "Thursday 21st August 2025" at bounding box center [463, 251] width 789 height 25
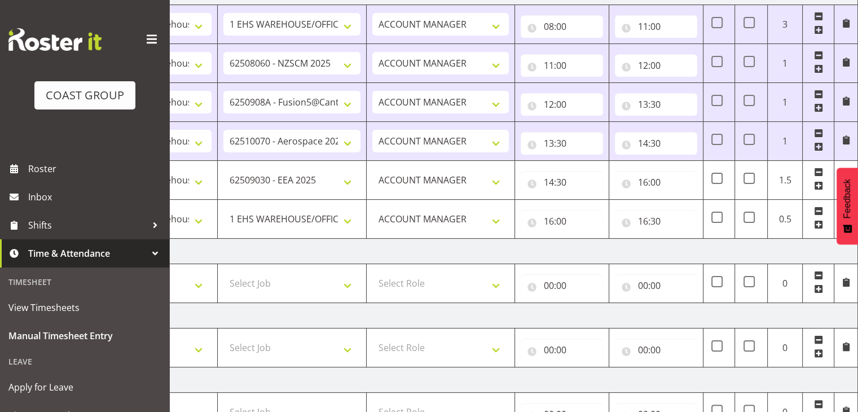
scroll to position [481, 0]
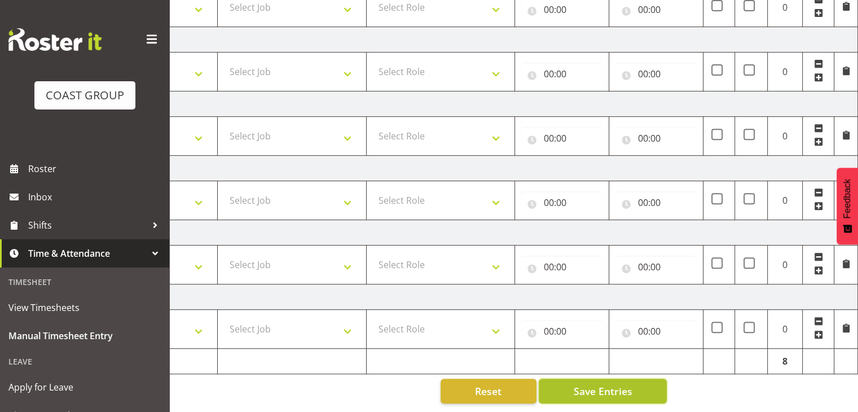
click at [627, 384] on span "Save Entries" at bounding box center [602, 391] width 59 height 15
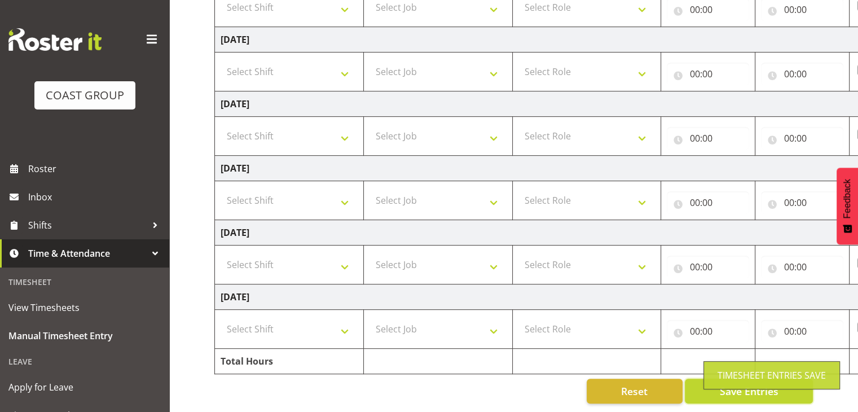
scroll to position [255, 0]
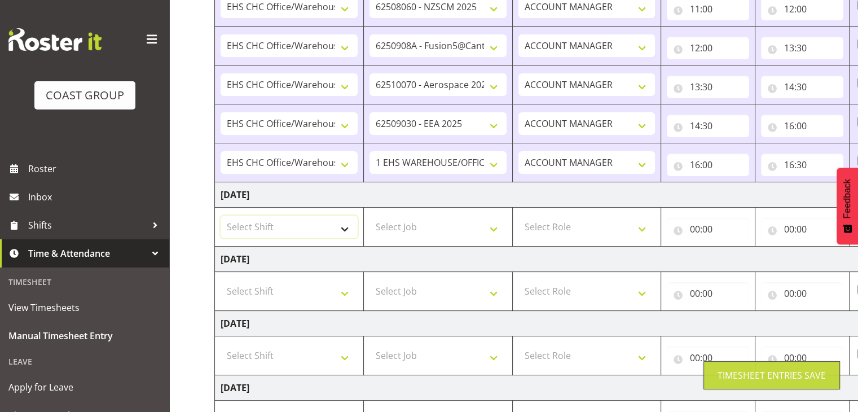
click at [334, 226] on select "Select Shift Break AHICE Break ATSNZ Break All Blacks casual Break Arts canty B…" at bounding box center [289, 227] width 137 height 23
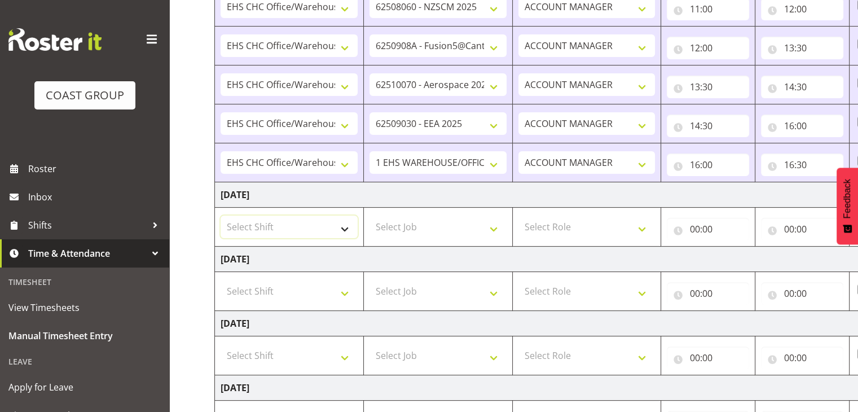
select select "1404"
click at [221, 216] on select "Select Shift Break AHICE Break ATSNZ Break All Blacks casual Break Arts canty B…" at bounding box center [289, 227] width 137 height 23
click at [408, 230] on select "Select Job 1 Carlton Events 1 Carlton Hamilton 1 Carlton Wellington 1 EHS WAREH…" at bounding box center [438, 227] width 137 height 23
select select "69"
click at [370, 216] on select "Select Job 1 Carlton Events 1 Carlton Hamilton 1 Carlton Wellington 1 EHS WAREH…" at bounding box center [438, 227] width 137 height 23
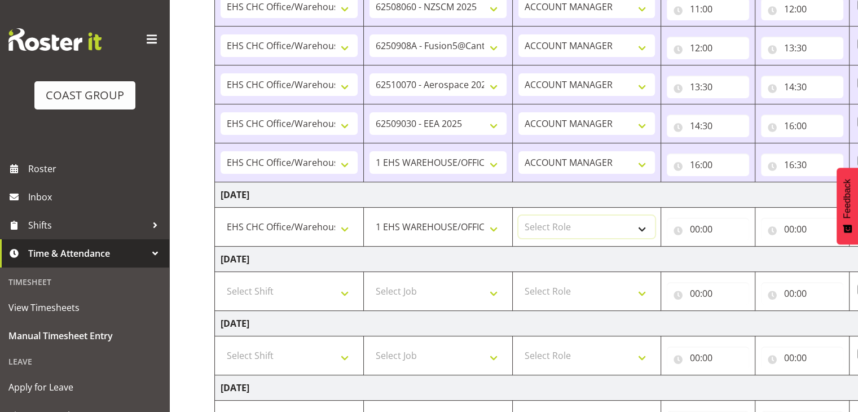
click at [622, 216] on select "Select Role ACCOUNT MANAGER" at bounding box center [586, 227] width 137 height 23
select select "197"
click at [518, 216] on select "Select Role ACCOUNT MANAGER" at bounding box center [586, 227] width 137 height 23
click at [701, 226] on input "00:00" at bounding box center [708, 229] width 82 height 23
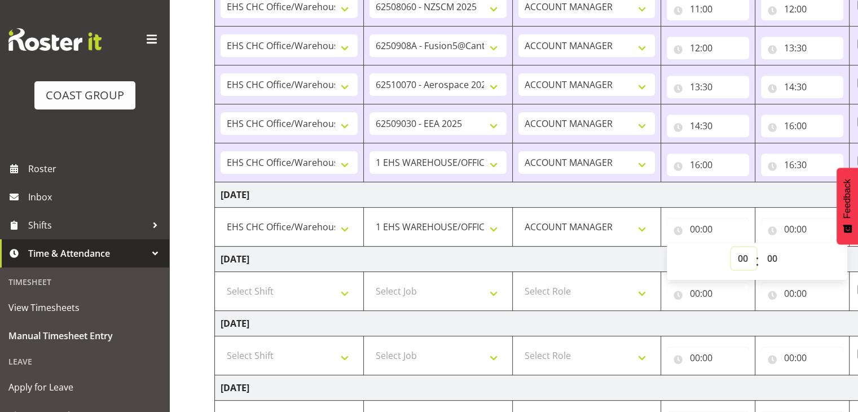
click at [744, 251] on select "00 01 02 03 04 05 06 07 08 09 10 11 12 13 14 15 16 17 18 19 20 21 22 23" at bounding box center [743, 258] width 25 height 23
select select "8"
click at [731, 247] on select "00 01 02 03 04 05 06 07 08 09 10 11 12 13 14 15 16 17 18 19 20 21 22 23" at bounding box center [743, 258] width 25 height 23
type input "08:00"
click at [797, 233] on input "00:00" at bounding box center [802, 229] width 82 height 23
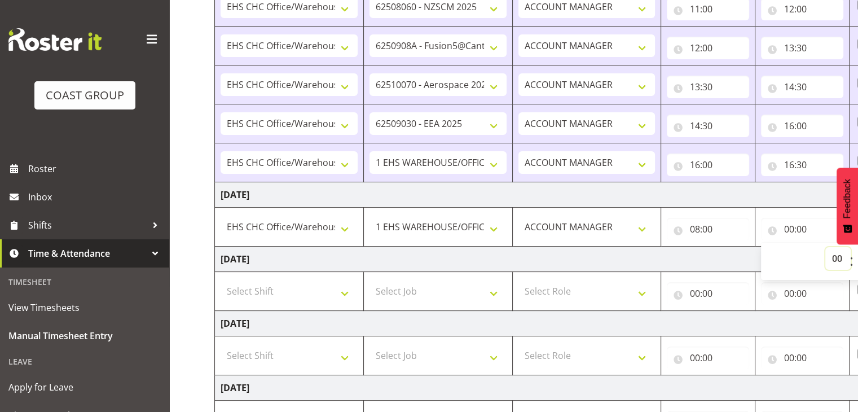
click at [837, 255] on select "00 01 02 03 04 05 06 07 08 09 10 11 12 13 14 15 16 17 18 19 20 21 22 23" at bounding box center [837, 258] width 25 height 23
select select "12"
click at [825, 247] on select "00 01 02 03 04 05 06 07 08 09 10 11 12 13 14 15 16 17 18 19 20 21 22 23" at bounding box center [837, 258] width 25 height 23
type input "12:00"
click at [835, 256] on select "00 01 02 03 04 05 06 07 08 09 10 11 12 13 14 15 16 17 18 19 20 21 22 23" at bounding box center [837, 258] width 25 height 23
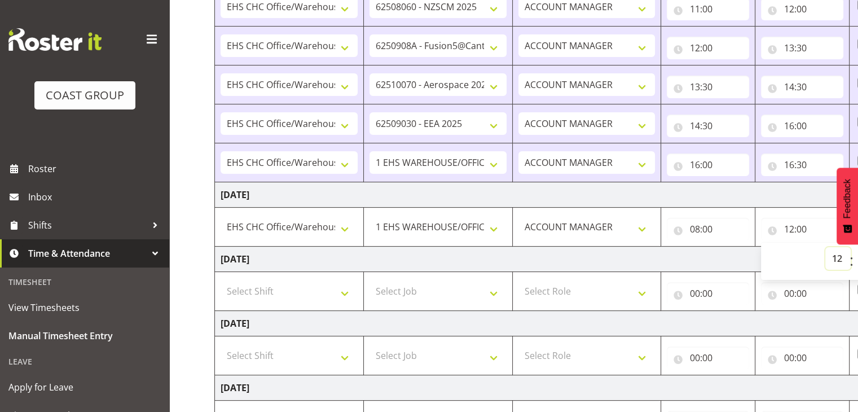
select select "11"
click at [825, 247] on select "00 01 02 03 04 05 06 07 08 09 10 11 12 13 14 15 16 17 18 19 20 21 22 23" at bounding box center [837, 258] width 25 height 23
type input "11:00"
drag, startPoint x: 841, startPoint y: 255, endPoint x: 839, endPoint y: 247, distance: 8.6
click at [840, 254] on select "00 01 02 03 04 05 06 07 08 09 10 11 12 13 14 15 16 17 18 19 20 21 22 23" at bounding box center [837, 258] width 25 height 23
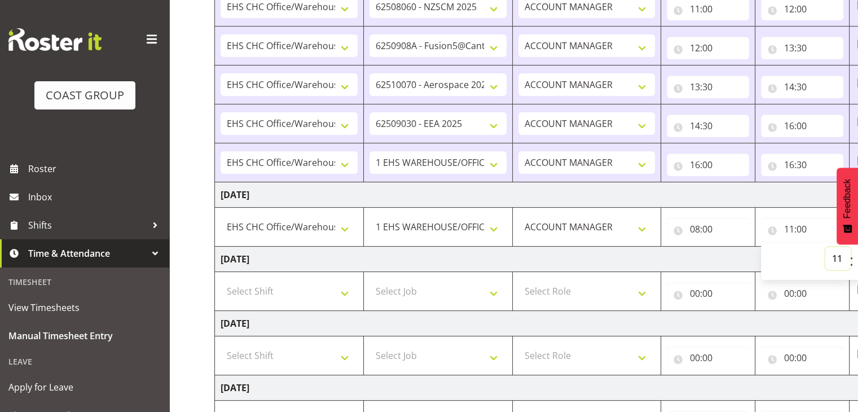
select select "10"
click at [825, 247] on select "00 01 02 03 04 05 06 07 08 09 10 11 12 13 14 15 16 17 18 19 20 21 22 23" at bounding box center [837, 258] width 25 height 23
type input "10:00"
click at [690, 244] on td "08:00 00 01 02 03 04 05 06 07 08 09 10 11 12 13 14 15 16 17 18 19 20 21 22 23 :…" at bounding box center [708, 227] width 94 height 39
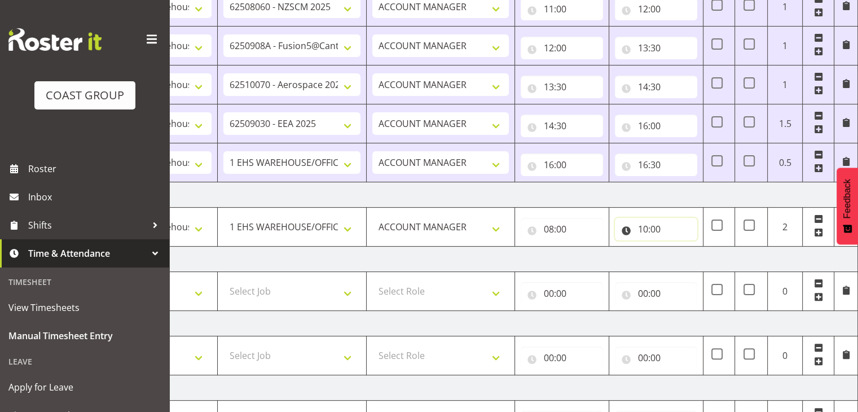
click at [680, 225] on input "10:00" at bounding box center [656, 229] width 82 height 23
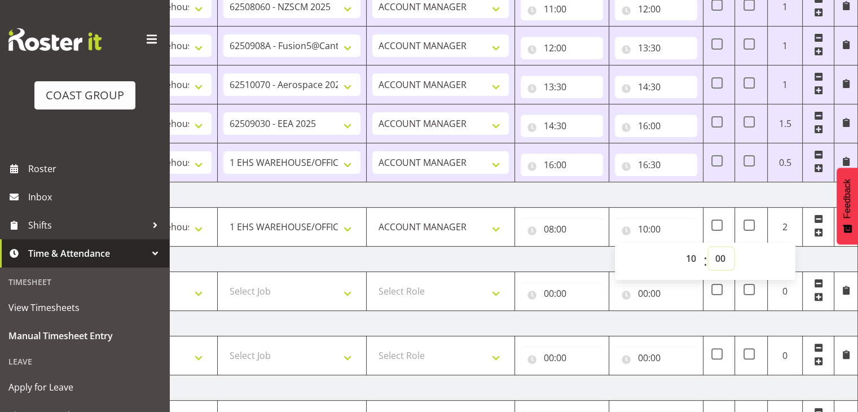
click at [720, 254] on select "00 01 02 03 04 05 06 07 08 09 10 11 12 13 14 15 16 17 18 19 20 21 22 23 24 25 2…" at bounding box center [721, 258] width 25 height 23
select select "45"
click at [709, 247] on select "00 01 02 03 04 05 06 07 08 09 10 11 12 13 14 15 16 17 18 19 20 21 22 23 24 25 2…" at bounding box center [721, 258] width 25 height 23
type input "10:45"
click at [813, 254] on td "Friday 22nd August 2025" at bounding box center [463, 259] width 789 height 25
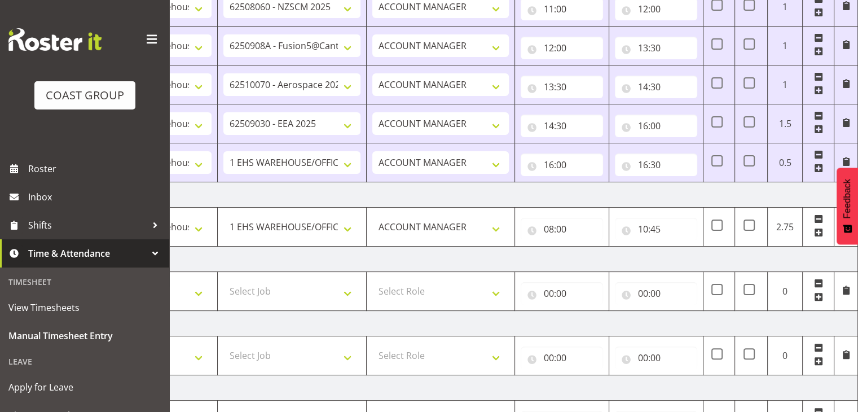
click at [817, 232] on span at bounding box center [818, 232] width 9 height 9
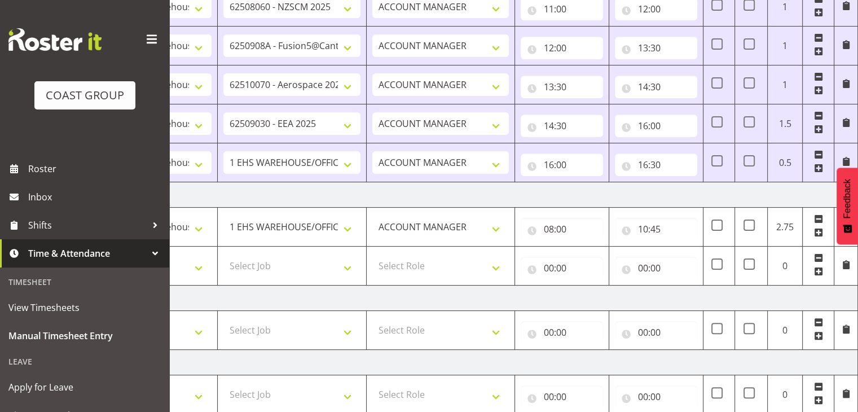
click at [821, 271] on span at bounding box center [818, 271] width 9 height 9
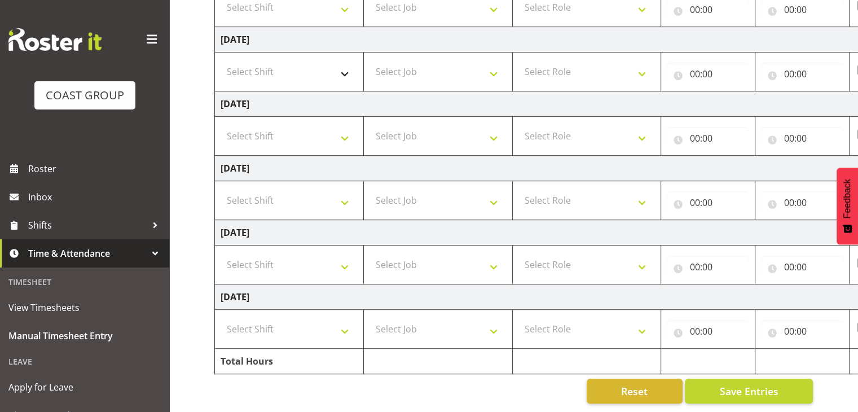
scroll to position [276, 0]
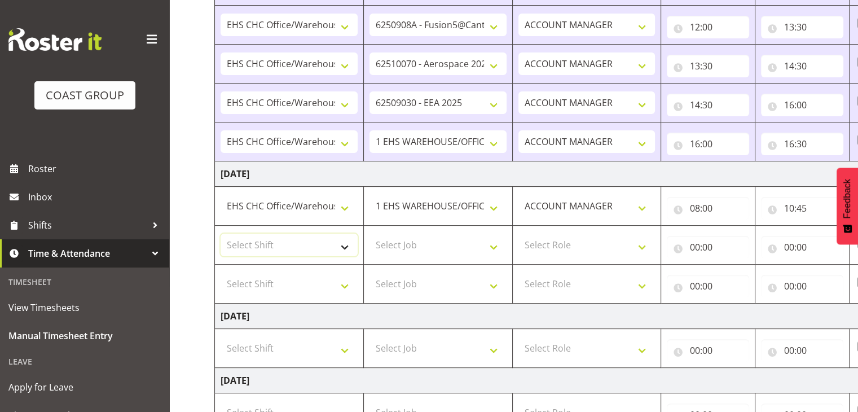
click at [329, 244] on select "Select Shift Break AHICE Break ATSNZ Break All Blacks casual Break Arts canty B…" at bounding box center [289, 245] width 137 height 23
select select "1404"
click at [221, 234] on select "Select Shift Break AHICE Break ATSNZ Break All Blacks casual Break Arts canty B…" at bounding box center [289, 245] width 137 height 23
click at [447, 261] on td "Select Job 1 Carlton Events 1 Carlton Hamilton 1 Carlton Wellington 1 EHS WAREH…" at bounding box center [437, 245] width 149 height 39
click at [474, 249] on select "Select Job 1 Carlton Events 1 Carlton Hamilton 1 Carlton Wellington 1 EHS WAREH…" at bounding box center [438, 245] width 137 height 23
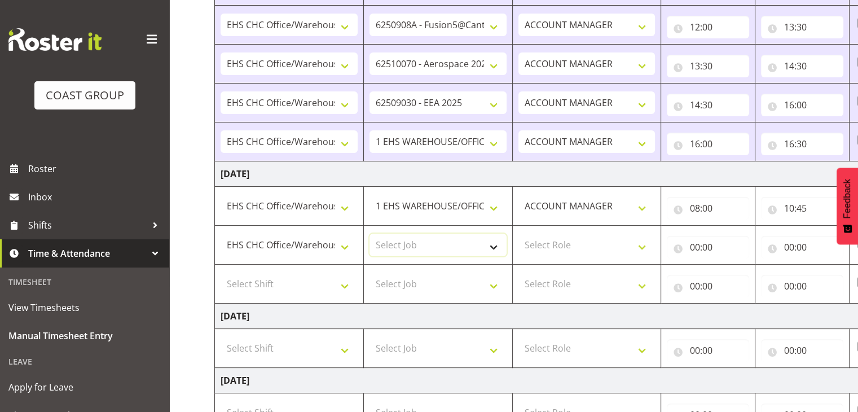
select select "9899"
click at [370, 234] on select "Select Job 1 Carlton Events 1 Carlton Hamilton 1 Carlton Wellington 1 EHS WAREH…" at bounding box center [438, 245] width 137 height 23
click at [566, 244] on select "Select Role ACCOUNT MANAGER" at bounding box center [586, 245] width 137 height 23
select select "197"
click at [518, 234] on select "Select Role ACCOUNT MANAGER" at bounding box center [586, 245] width 137 height 23
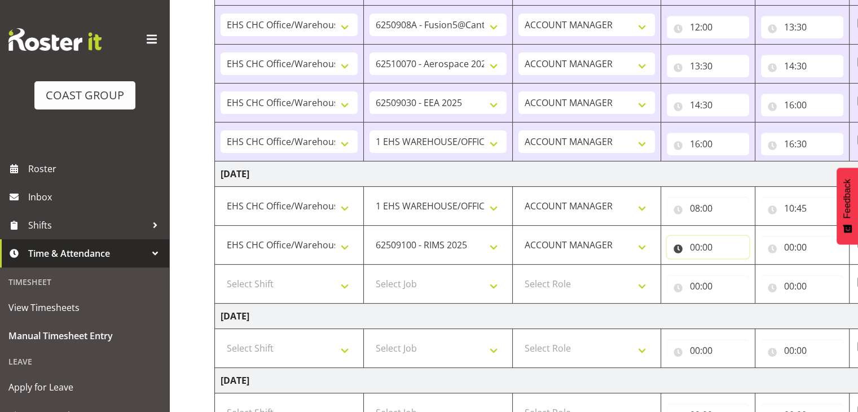
click at [702, 254] on input "00:00" at bounding box center [708, 247] width 82 height 23
click at [742, 274] on select "00 01 02 03 04 05 06 07 08 09 10 11 12 13 14 15 16 17 18 19 20 21 22 23" at bounding box center [743, 276] width 25 height 23
select select "10"
click at [731, 265] on select "00 01 02 03 04 05 06 07 08 09 10 11 12 13 14 15 16 17 18 19 20 21 22 23" at bounding box center [743, 276] width 25 height 23
type input "10:00"
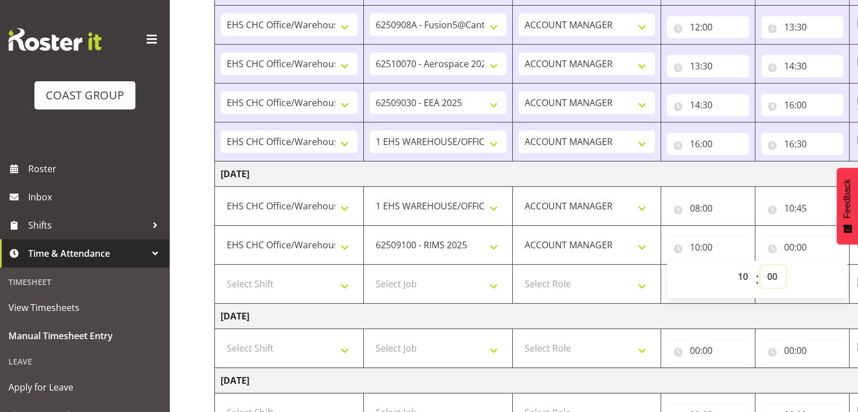
drag, startPoint x: 771, startPoint y: 280, endPoint x: 776, endPoint y: 270, distance: 12.1
click at [771, 280] on select "00 01 02 03 04 05 06 07 08 09 10 11 12 13 14 15 16 17 18 19 20 21 22 23 24 25 2…" at bounding box center [772, 276] width 25 height 23
select select "45"
click at [760, 265] on select "00 01 02 03 04 05 06 07 08 09 10 11 12 13 14 15 16 17 18 19 20 21 22 23 24 25 2…" at bounding box center [772, 276] width 25 height 23
type input "10:45"
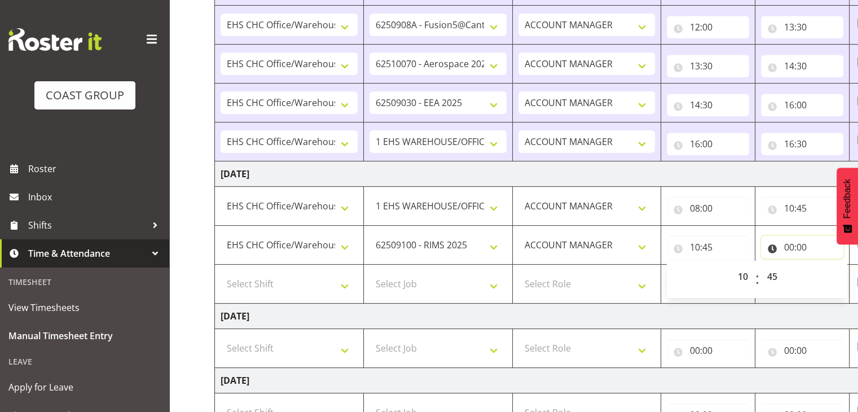
click at [807, 249] on input "00:00" at bounding box center [802, 247] width 82 height 23
click at [837, 275] on select "00 01 02 03 04 05 06 07 08 09 10 11 12 13 14 15 16 17 18 19 20 21 22 23" at bounding box center [837, 276] width 25 height 23
select select "11"
click at [825, 265] on select "00 01 02 03 04 05 06 07 08 09 10 11 12 13 14 15 16 17 18 19 20 21 22 23" at bounding box center [837, 276] width 25 height 23
type input "11:00"
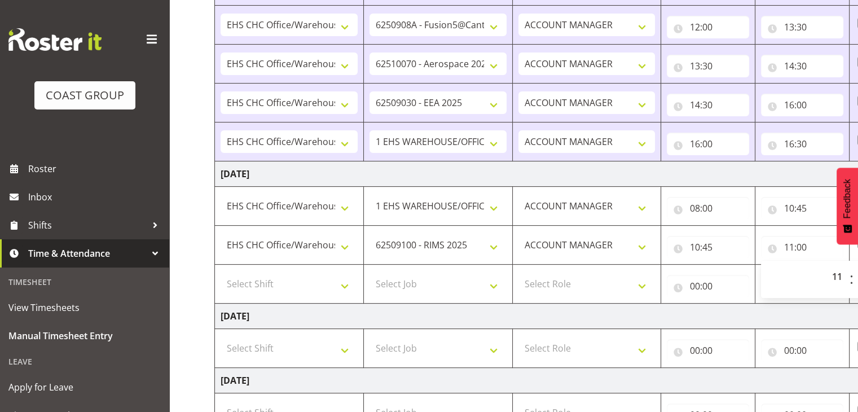
click at [758, 308] on td "Friday 22nd August 2025" at bounding box center [609, 316] width 789 height 25
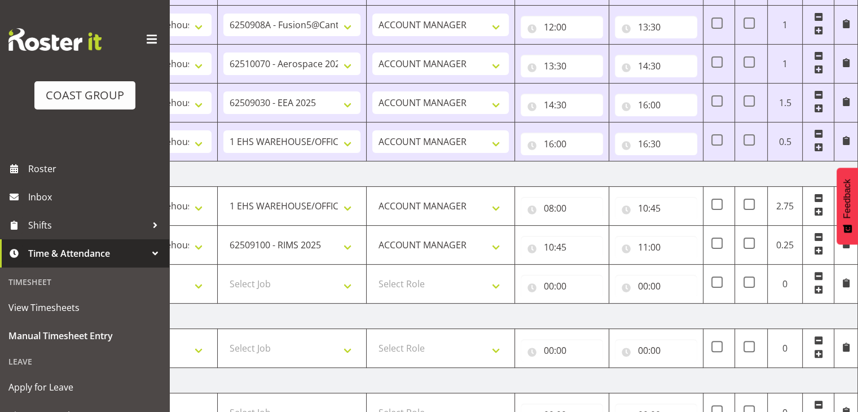
scroll to position [219, 0]
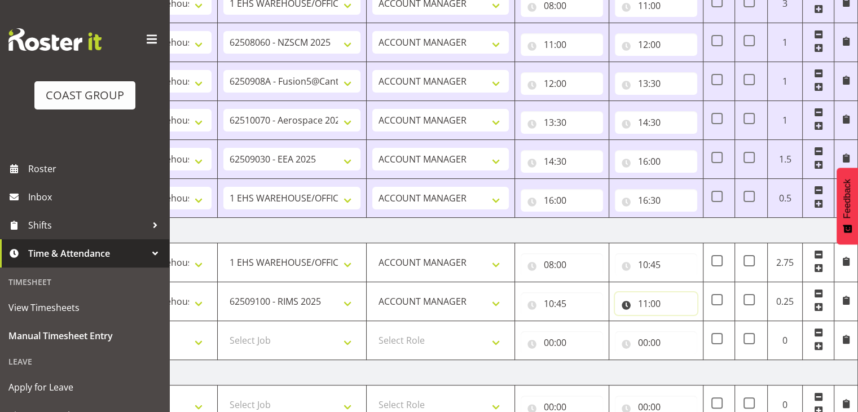
click at [670, 305] on input "11:00" at bounding box center [656, 303] width 82 height 23
drag, startPoint x: 689, startPoint y: 332, endPoint x: 691, endPoint y: 321, distance: 11.3
click at [689, 332] on select "00 01 02 03 04 05 06 07 08 09 10 11 12 13 14 15 16 17 18 19 20 21 22 23" at bounding box center [691, 333] width 25 height 23
select select "12"
click at [679, 322] on select "00 01 02 03 04 05 06 07 08 09 10 11 12 13 14 15 16 17 18 19 20 21 22 23" at bounding box center [691, 333] width 25 height 23
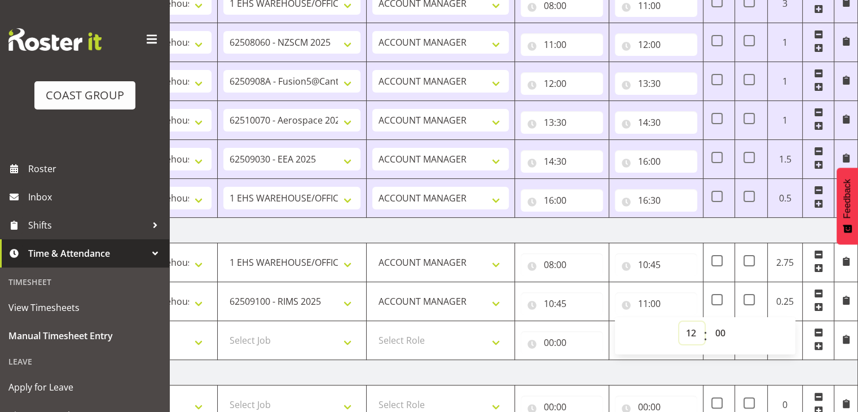
type input "12:00"
click at [761, 360] on td "Friday 22nd August 2025" at bounding box center [463, 372] width 789 height 25
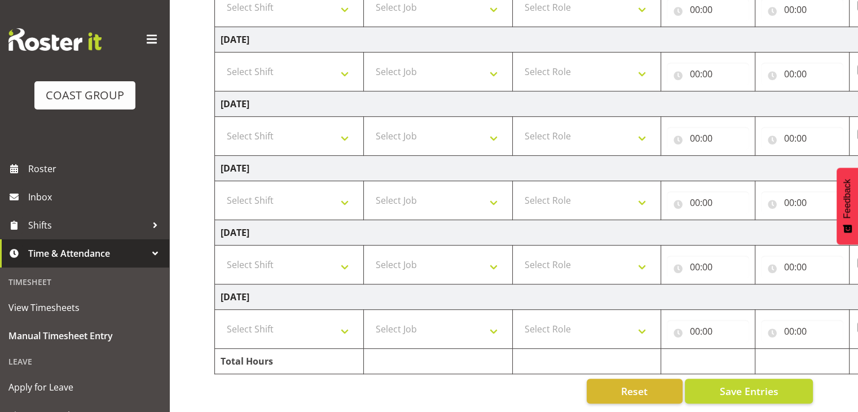
scroll to position [332, 0]
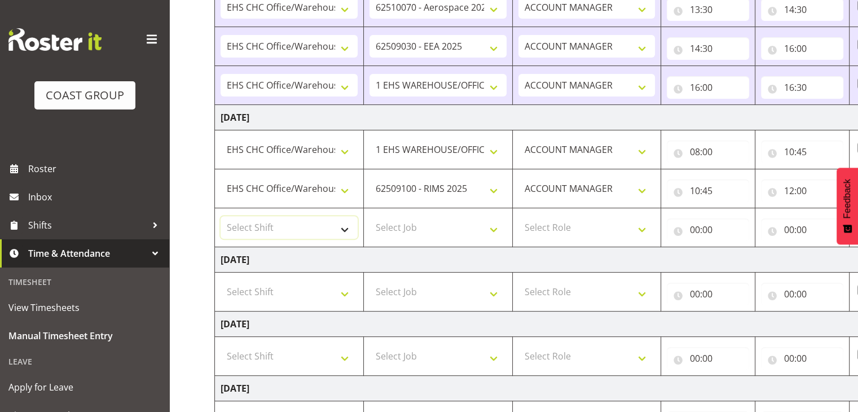
click at [327, 225] on select "Select Shift Break AHICE Break ATSNZ Break All Blacks casual Break Arts canty B…" at bounding box center [289, 227] width 137 height 23
select select "1404"
click at [221, 216] on select "Select Shift Break AHICE Break ATSNZ Break All Blacks casual Break Arts canty B…" at bounding box center [289, 227] width 137 height 23
click at [411, 232] on select "Select Job 1 Carlton Events 1 Carlton Hamilton 1 Carlton Wellington 1 EHS WAREH…" at bounding box center [438, 227] width 137 height 23
select select "9840"
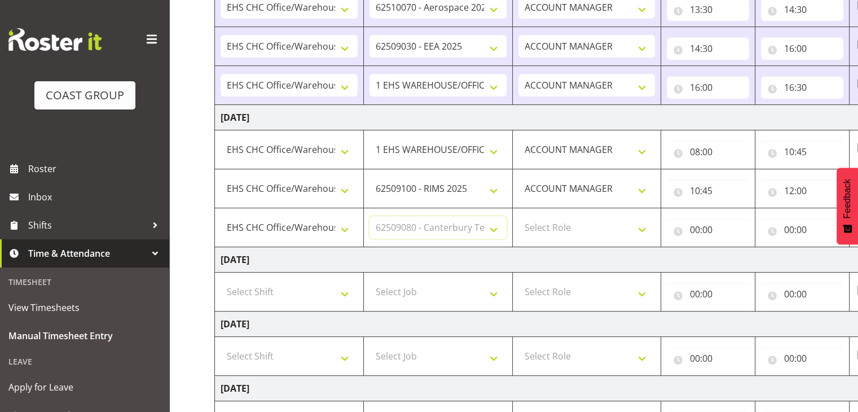
click at [370, 216] on select "Select Job 1 Carlton Events 1 Carlton Hamilton 1 Carlton Wellington 1 EHS WAREH…" at bounding box center [438, 227] width 137 height 23
drag, startPoint x: 573, startPoint y: 223, endPoint x: 578, endPoint y: 229, distance: 7.2
click at [575, 226] on select "Select Role ACCOUNT MANAGER" at bounding box center [586, 227] width 137 height 23
select select "197"
click at [518, 216] on select "Select Role ACCOUNT MANAGER" at bounding box center [586, 227] width 137 height 23
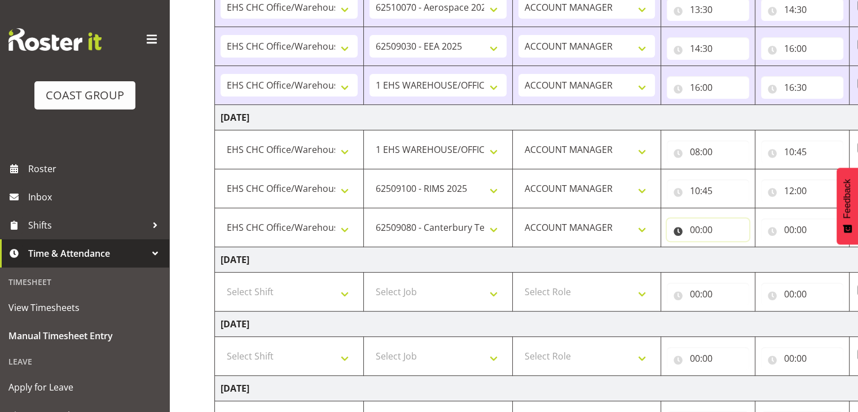
drag, startPoint x: 705, startPoint y: 232, endPoint x: 718, endPoint y: 255, distance: 26.2
click at [706, 233] on input "00:00" at bounding box center [708, 229] width 82 height 23
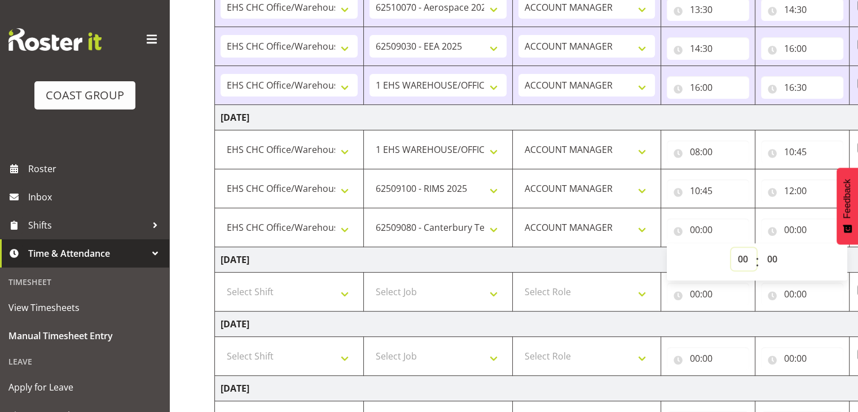
click at [737, 260] on select "00 01 02 03 04 05 06 07 08 09 10 11 12 13 14 15 16 17 18 19 20 21 22 23" at bounding box center [743, 259] width 25 height 23
select select "12"
click at [731, 248] on select "00 01 02 03 04 05 06 07 08 09 10 11 12 13 14 15 16 17 18 19 20 21 22 23" at bounding box center [743, 259] width 25 height 23
type input "12:00"
click at [800, 231] on input "00:00" at bounding box center [802, 229] width 82 height 23
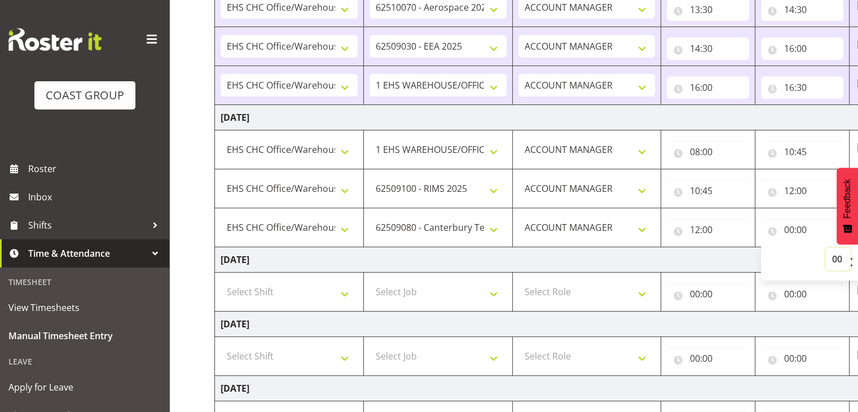
click at [831, 258] on select "00 01 02 03 04 05 06 07 08 09 10 11 12 13 14 15 16 17 18 19 20 21 22 23" at bounding box center [837, 259] width 25 height 23
select select "13"
click at [825, 248] on select "00 01 02 03 04 05 06 07 08 09 10 11 12 13 14 15 16 17 18 19 20 21 22 23" at bounding box center [837, 259] width 25 height 23
type input "13:00"
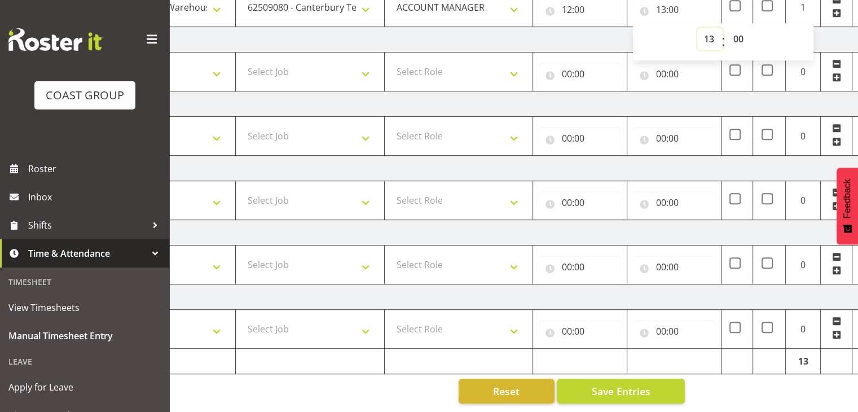
scroll to position [389, 0]
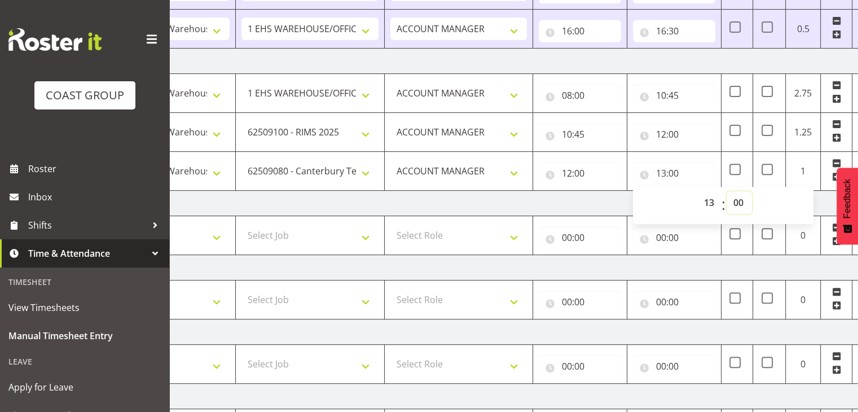
drag, startPoint x: 740, startPoint y: 198, endPoint x: 756, endPoint y: 212, distance: 21.6
click at [740, 198] on select "00 01 02 03 04 05 06 07 08 09 10 11 12 13 14 15 16 17 18 19 20 21 22 23 24 25 2…" at bounding box center [739, 202] width 25 height 23
select select "30"
click at [727, 191] on select "00 01 02 03 04 05 06 07 08 09 10 11 12 13 14 15 16 17 18 19 20 21 22 23 24 25 2…" at bounding box center [739, 202] width 25 height 23
type input "13:30"
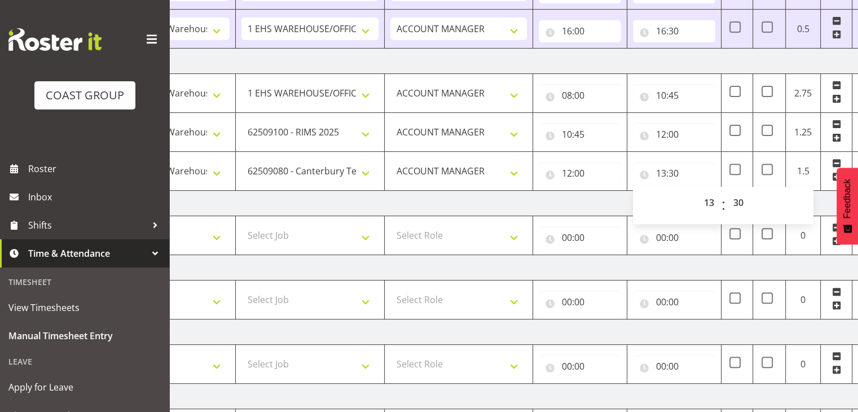
drag, startPoint x: 820, startPoint y: 197, endPoint x: 826, endPoint y: 187, distance: 11.4
click at [820, 196] on td "Friday 22nd August 2025" at bounding box center [481, 203] width 789 height 25
click at [831, 174] on td at bounding box center [837, 171] width 32 height 39
click at [832, 174] on span at bounding box center [836, 176] width 9 height 9
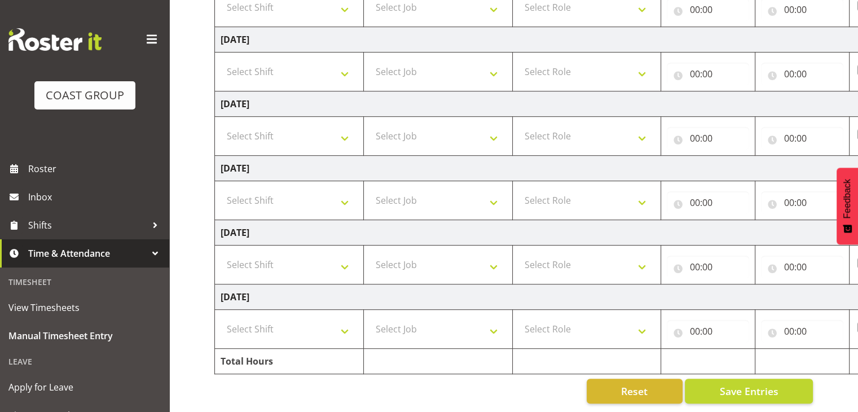
scroll to position [371, 0]
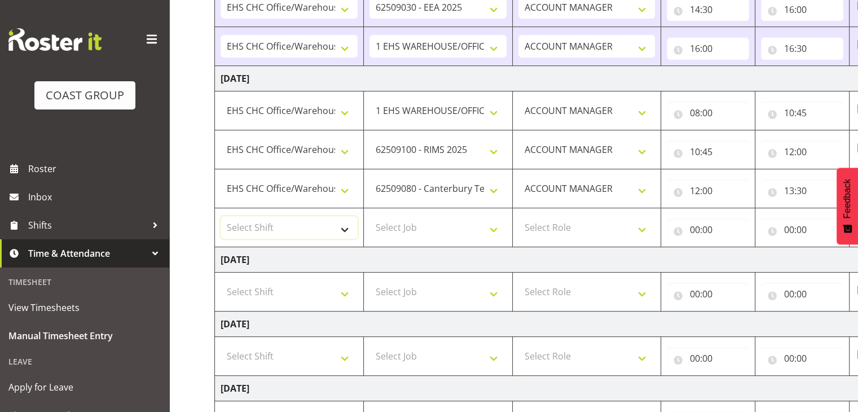
click at [345, 219] on select "Select Shift Break AHICE Break ATSNZ Break All Blacks casual Break Arts canty B…" at bounding box center [289, 227] width 137 height 23
select select "1404"
click at [221, 216] on select "Select Shift Break AHICE Break ATSNZ Break All Blacks casual Break Arts canty B…" at bounding box center [289, 227] width 137 height 23
click at [404, 217] on select "Select Job 1 Carlton Events 1 Carlton Hamilton 1 Carlton Wellington 1 EHS WAREH…" at bounding box center [438, 227] width 137 height 23
select select "9202"
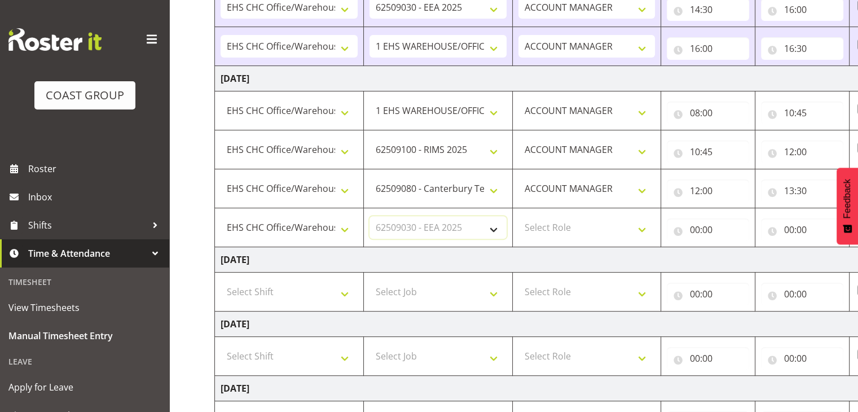
click at [370, 216] on select "Select Job 1 Carlton Events 1 Carlton Hamilton 1 Carlton Wellington 1 EHS WAREH…" at bounding box center [438, 227] width 137 height 23
click at [577, 225] on select "Select Role ACCOUNT MANAGER" at bounding box center [586, 227] width 137 height 23
select select "197"
click at [518, 216] on select "Select Role ACCOUNT MANAGER" at bounding box center [586, 227] width 137 height 23
click at [710, 236] on input "00:00" at bounding box center [708, 229] width 82 height 23
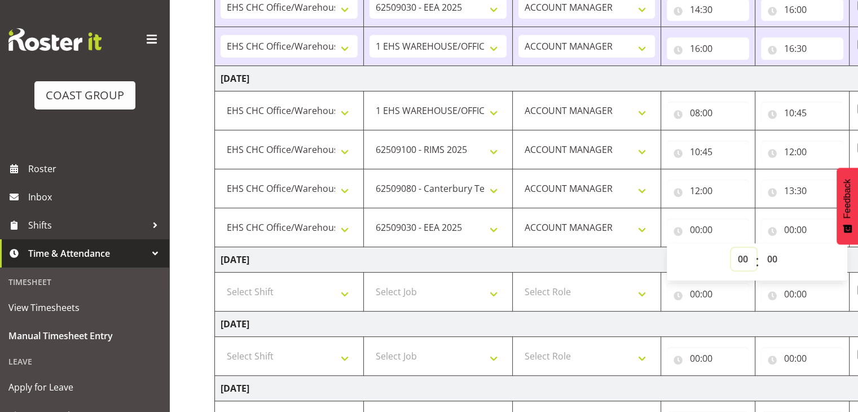
click at [742, 262] on select "00 01 02 03 04 05 06 07 08 09 10 11 12 13 14 15 16 17 18 19 20 21 22 23" at bounding box center [743, 259] width 25 height 23
select select "13"
click at [731, 248] on select "00 01 02 03 04 05 06 07 08 09 10 11 12 13 14 15 16 17 18 19 20 21 22 23" at bounding box center [743, 259] width 25 height 23
type input "13:00"
click at [773, 257] on select "00 01 02 03 04 05 06 07 08 09 10 11 12 13 14 15 16 17 18 19 20 21 22 23 24 25 2…" at bounding box center [772, 259] width 25 height 23
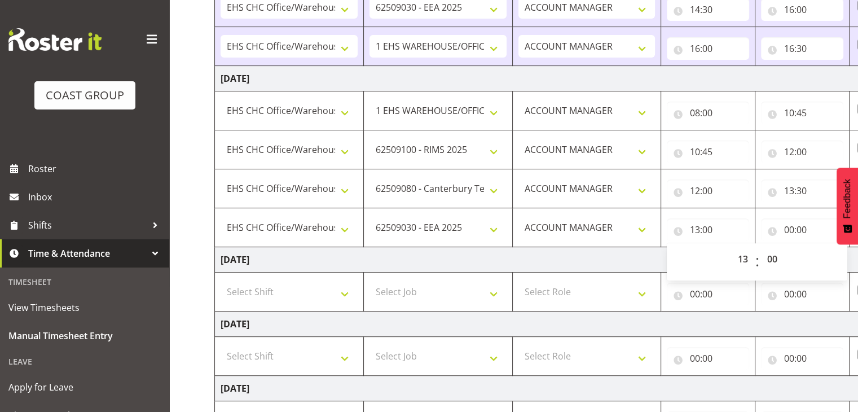
click at [789, 241] on div "00 01 02 03 04 05 06 07 08 09 10 11 12 13 14 15 16 17 18 19 20 21 22 23 : 00 01…" at bounding box center [757, 260] width 181 height 39
click at [776, 255] on select "00 01 02 03 04 05 06 07 08 09 10 11 12 13 14 15 16 17 18 19 20 21 22 23 24 25 2…" at bounding box center [772, 259] width 25 height 23
select select "30"
click at [760, 248] on select "00 01 02 03 04 05 06 07 08 09 10 11 12 13 14 15 16 17 18 19 20 21 22 23 24 25 2…" at bounding box center [772, 259] width 25 height 23
type input "13:30"
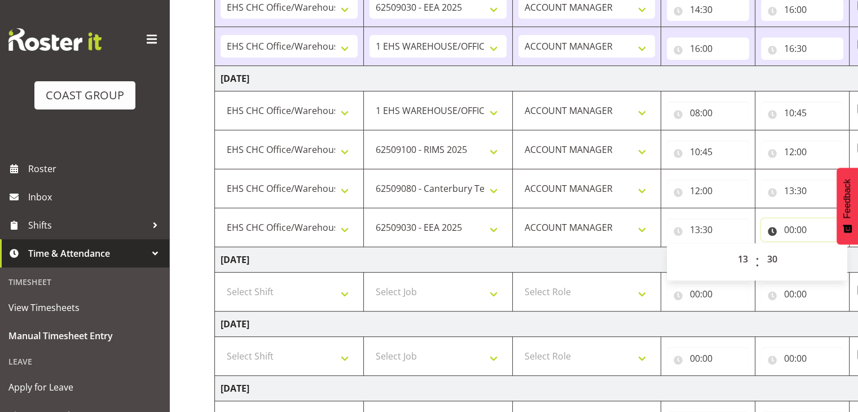
click at [798, 230] on input "00:00" at bounding box center [802, 229] width 82 height 23
click at [837, 259] on select "00 01 02 03 04 05 06 07 08 09 10 11 12 13 14 15 16 17 18 19 20 21 22 23" at bounding box center [837, 259] width 25 height 23
select select "15"
click at [825, 248] on select "00 01 02 03 04 05 06 07 08 09 10 11 12 13 14 15 16 17 18 19 20 21 22 23" at bounding box center [837, 259] width 25 height 23
type input "15:00"
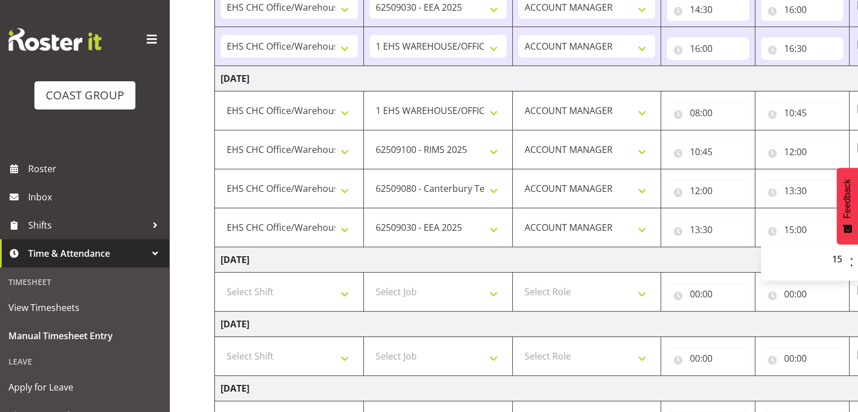
click at [742, 252] on td "Friday 22nd August 2025" at bounding box center [609, 259] width 789 height 25
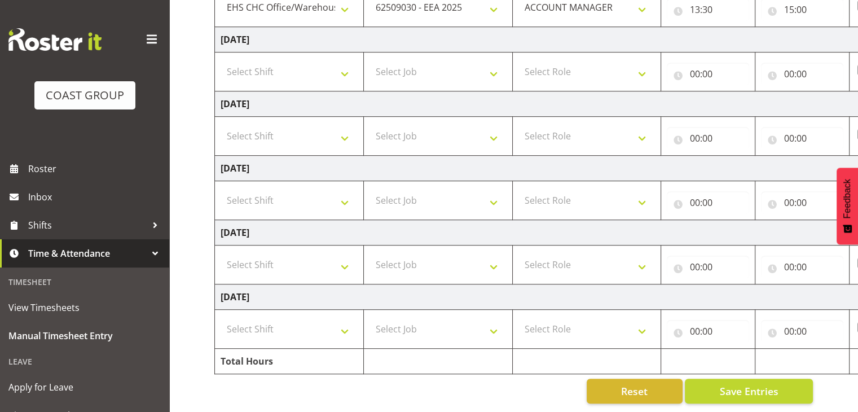
drag, startPoint x: 714, startPoint y: 402, endPoint x: 785, endPoint y: 395, distance: 70.8
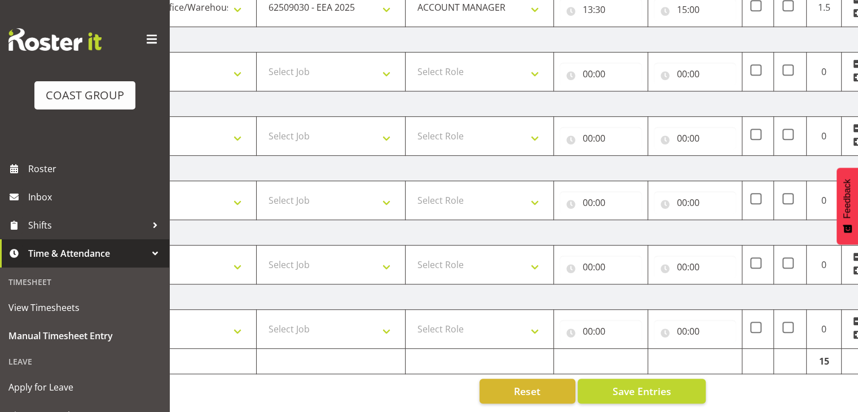
scroll to position [484, 0]
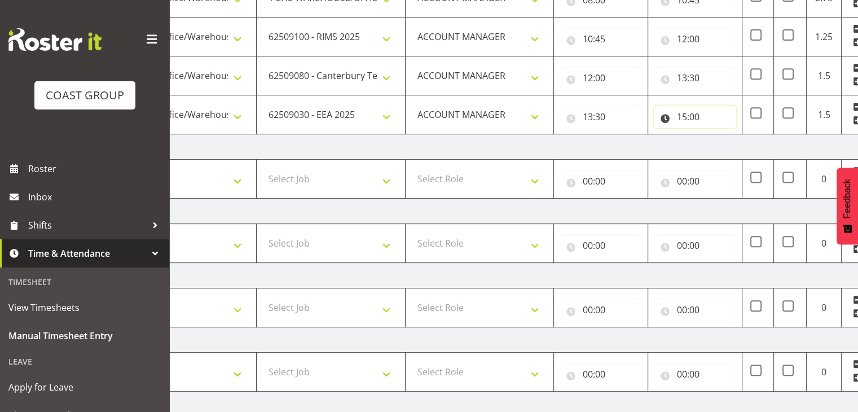
click at [714, 116] on input "15:00" at bounding box center [695, 116] width 82 height 23
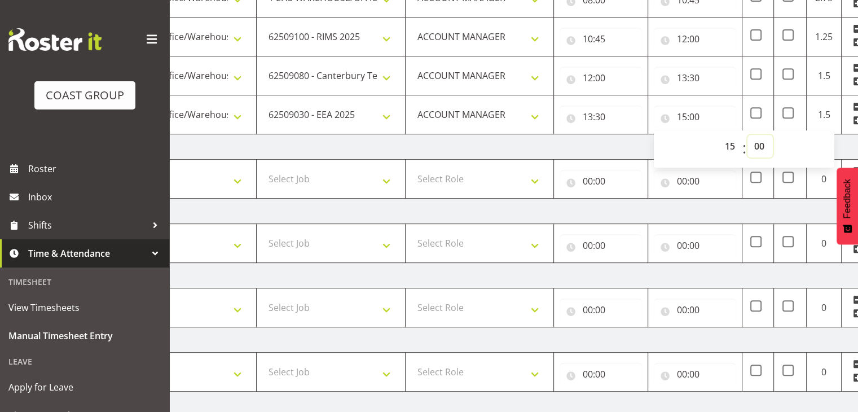
drag, startPoint x: 757, startPoint y: 144, endPoint x: 772, endPoint y: 152, distance: 16.4
click at [757, 144] on select "00 01 02 03 04 05 06 07 08 09 10 11 12 13 14 15 16 17 18 19 20 21 22 23 24 25 2…" at bounding box center [760, 146] width 25 height 23
select select "30"
click at [748, 135] on select "00 01 02 03 04 05 06 07 08 09 10 11 12 13 14 15 16 17 18 19 20 21 22 23 24 25 2…" at bounding box center [760, 146] width 25 height 23
type input "15:30"
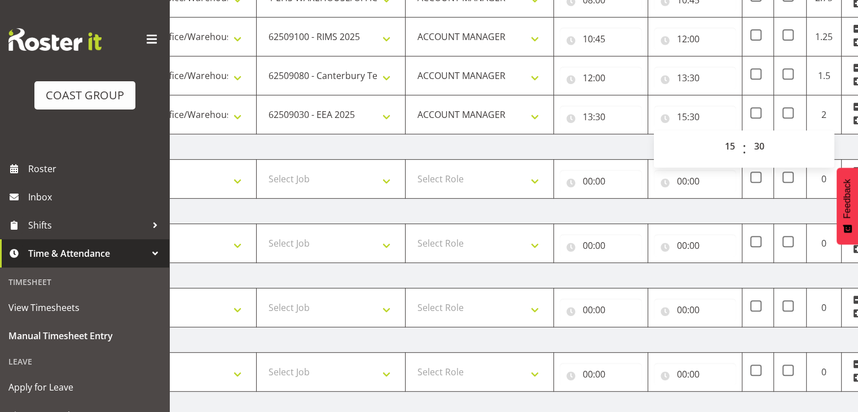
click at [848, 144] on td "Friday 22nd August 2025" at bounding box center [502, 146] width 789 height 25
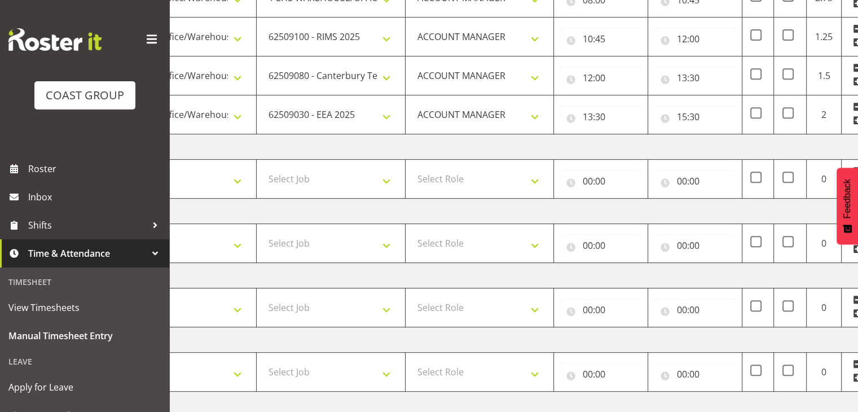
click at [855, 118] on span at bounding box center [857, 120] width 9 height 9
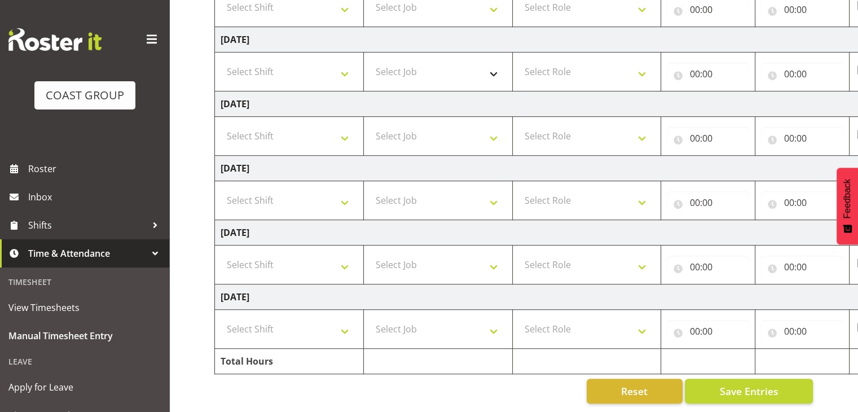
scroll to position [410, 0]
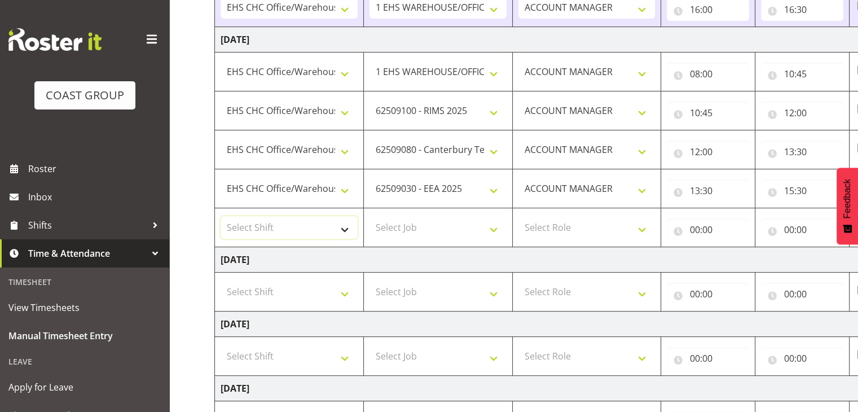
click at [341, 221] on select "Select Shift Break AHICE Break ATSNZ Break All Blacks casual Break Arts canty B…" at bounding box center [289, 227] width 137 height 23
select select "1404"
click at [221, 216] on select "Select Shift Break AHICE Break ATSNZ Break All Blacks casual Break Arts canty B…" at bounding box center [289, 227] width 137 height 23
click at [422, 219] on select "Select Job 1 Carlton Events 1 Carlton Hamilton 1 Carlton Wellington 1 EHS WAREH…" at bounding box center [438, 227] width 137 height 23
select select "69"
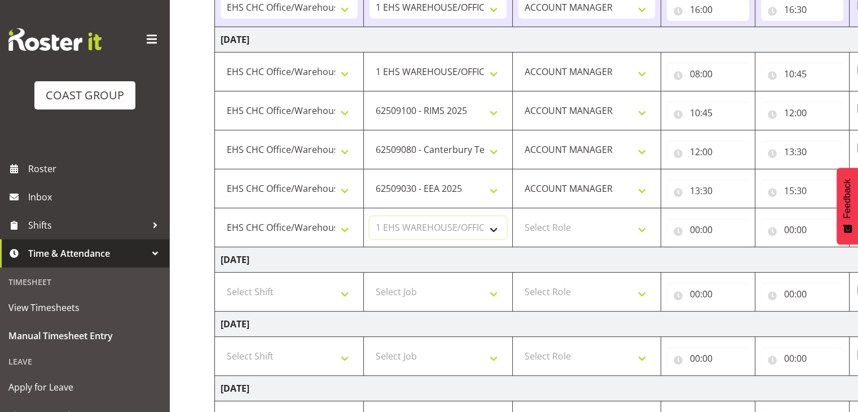
click at [370, 216] on select "Select Job 1 Carlton Events 1 Carlton Hamilton 1 Carlton Wellington 1 EHS WAREH…" at bounding box center [438, 227] width 137 height 23
click at [588, 223] on select "Select Role ACCOUNT MANAGER" at bounding box center [586, 227] width 137 height 23
select select "197"
click at [518, 216] on select "Select Role ACCOUNT MANAGER" at bounding box center [586, 227] width 137 height 23
click at [701, 227] on input "00:00" at bounding box center [708, 229] width 82 height 23
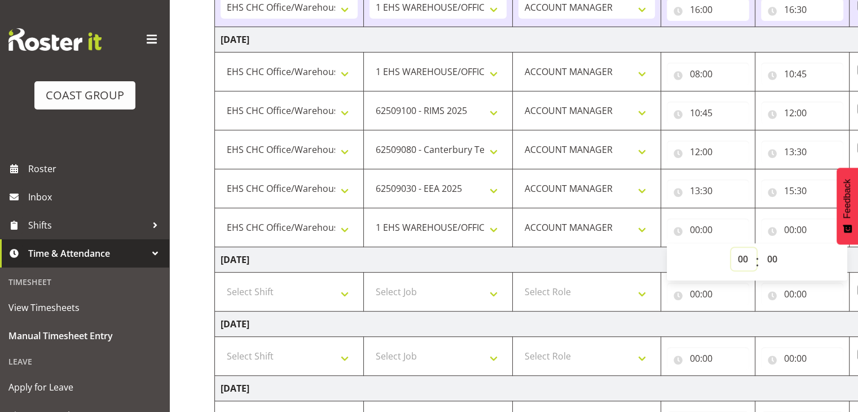
click at [740, 253] on select "00 01 02 03 04 05 06 07 08 09 10 11 12 13 14 15 16 17 18 19 20 21 22 23" at bounding box center [743, 259] width 25 height 23
select select "16"
click at [731, 248] on select "00 01 02 03 04 05 06 07 08 09 10 11 12 13 14 15 16 17 18 19 20 21 22 23" at bounding box center [743, 259] width 25 height 23
type input "16:00"
click at [654, 251] on td "Friday 22nd August 2025" at bounding box center [609, 259] width 789 height 25
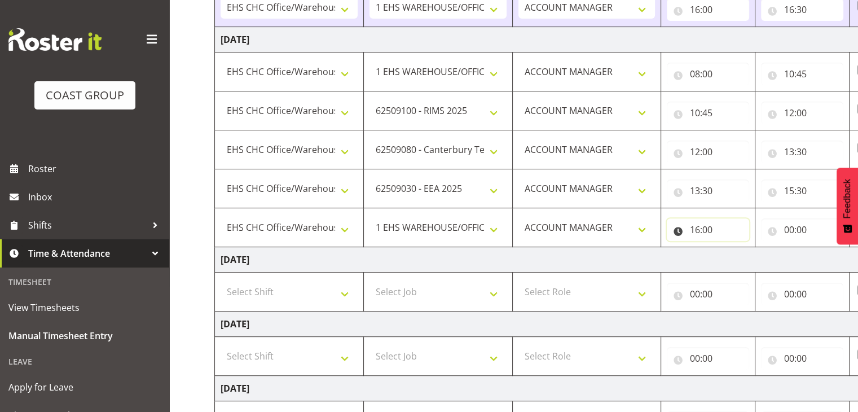
click at [718, 234] on input "16:00" at bounding box center [708, 229] width 82 height 23
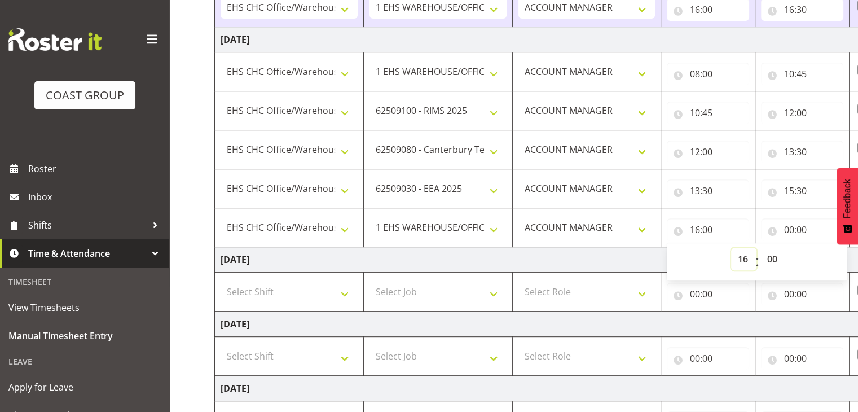
click at [742, 259] on select "00 01 02 03 04 05 06 07 08 09 10 11 12 13 14 15 16 17 18 19 20 21 22 23" at bounding box center [743, 259] width 25 height 23
select select "15"
click at [731, 248] on select "00 01 02 03 04 05 06 07 08 09 10 11 12 13 14 15 16 17 18 19 20 21 22 23" at bounding box center [743, 259] width 25 height 23
type input "15:00"
click at [766, 254] on select "00 01 02 03 04 05 06 07 08 09 10 11 12 13 14 15 16 17 18 19 20 21 22 23 24 25 2…" at bounding box center [772, 259] width 25 height 23
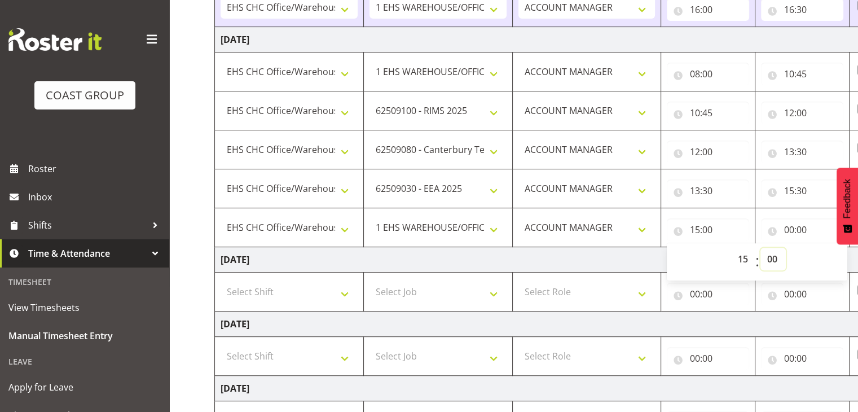
select select "30"
click at [760, 248] on select "00 01 02 03 04 05 06 07 08 09 10 11 12 13 14 15 16 17 18 19 20 21 22 23 24 25 2…" at bounding box center [772, 259] width 25 height 23
type input "15:30"
click at [807, 234] on input "00:00" at bounding box center [802, 229] width 82 height 23
click at [834, 256] on select "00 01 02 03 04 05 06 07 08 09 10 11 12 13 14 15 16 17 18 19 20 21 22 23" at bounding box center [837, 259] width 25 height 23
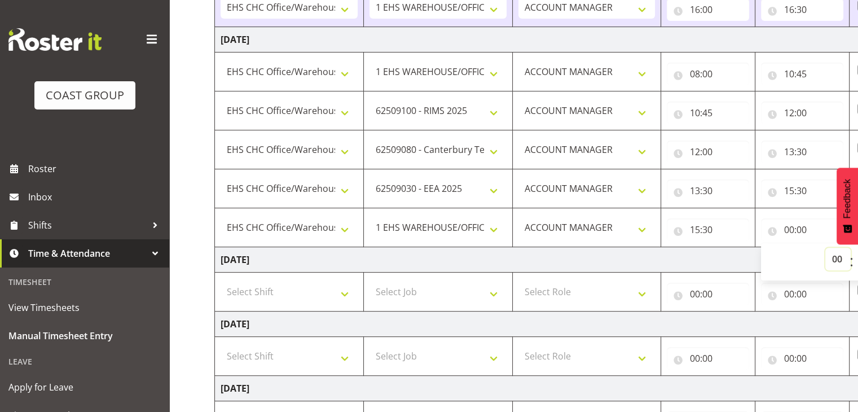
select select "16"
click at [825, 248] on select "00 01 02 03 04 05 06 07 08 09 10 11 12 13 14 15 16 17 18 19 20 21 22 23" at bounding box center [837, 259] width 25 height 23
type input "16:00"
drag, startPoint x: 745, startPoint y: 252, endPoint x: 758, endPoint y: 283, distance: 33.6
click at [745, 252] on td "Friday 22nd August 2025" at bounding box center [609, 259] width 789 height 25
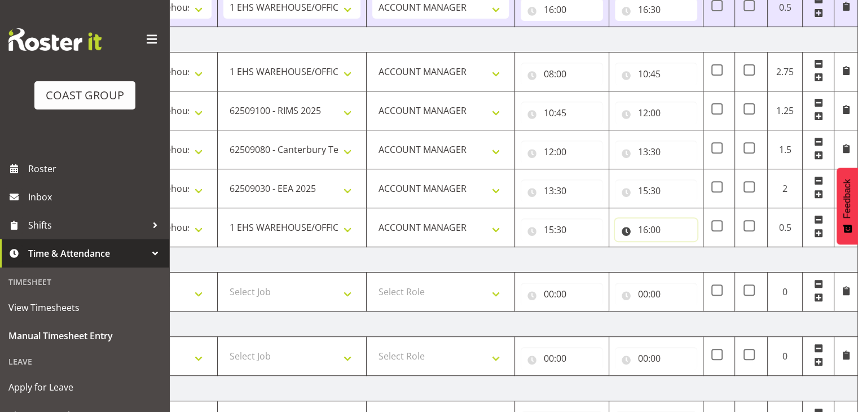
click at [681, 230] on input "16:00" at bounding box center [656, 229] width 82 height 23
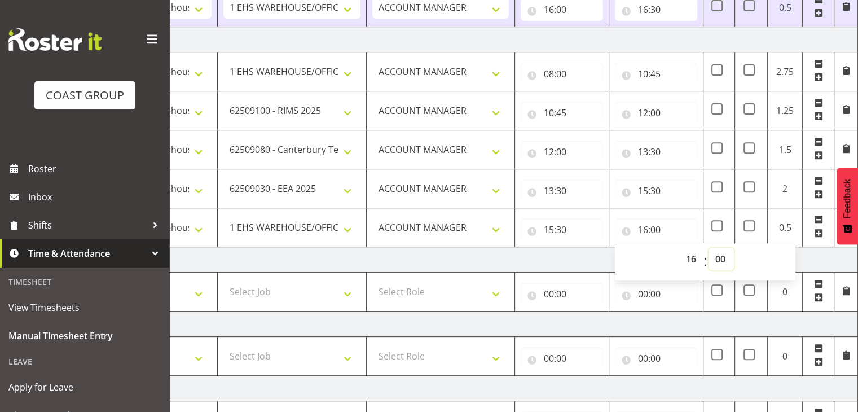
drag, startPoint x: 722, startPoint y: 254, endPoint x: 732, endPoint y: 263, distance: 13.6
click at [722, 254] on select "00 01 02 03 04 05 06 07 08 09 10 11 12 13 14 15 16 17 18 19 20 21 22 23 24 25 2…" at bounding box center [721, 259] width 25 height 23
select select "30"
click at [709, 248] on select "00 01 02 03 04 05 06 07 08 09 10 11 12 13 14 15 16 17 18 19 20 21 22 23 24 25 2…" at bounding box center [721, 259] width 25 height 23
type input "16:30"
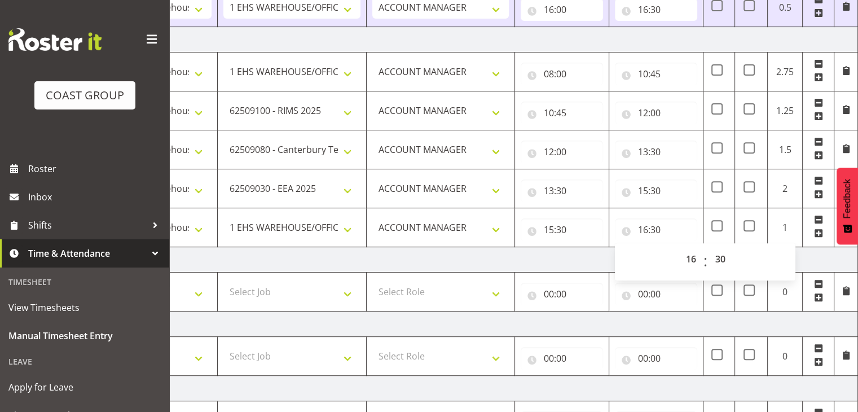
click at [814, 260] on td "Friday 22nd August 2025" at bounding box center [463, 259] width 789 height 25
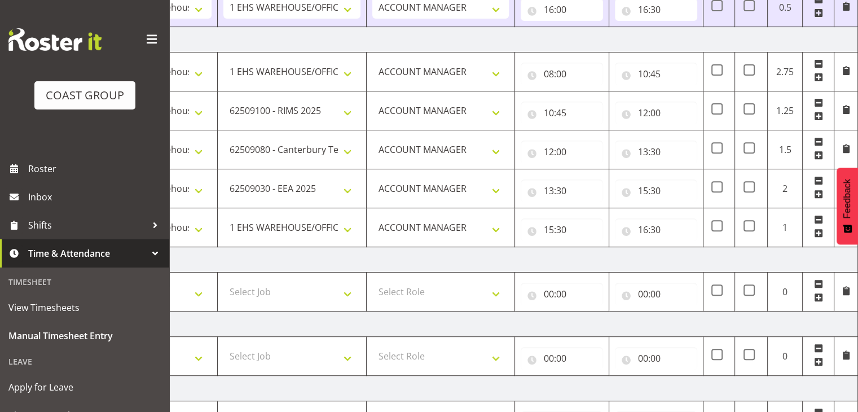
scroll to position [636, 0]
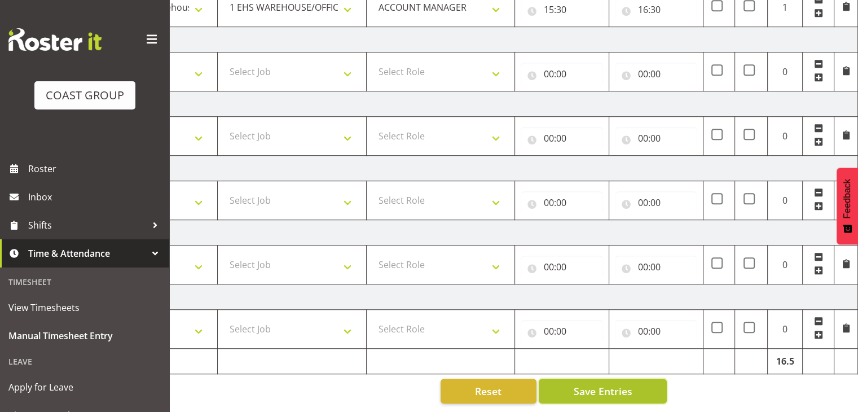
click at [653, 382] on button "Save Entries" at bounding box center [603, 391] width 128 height 25
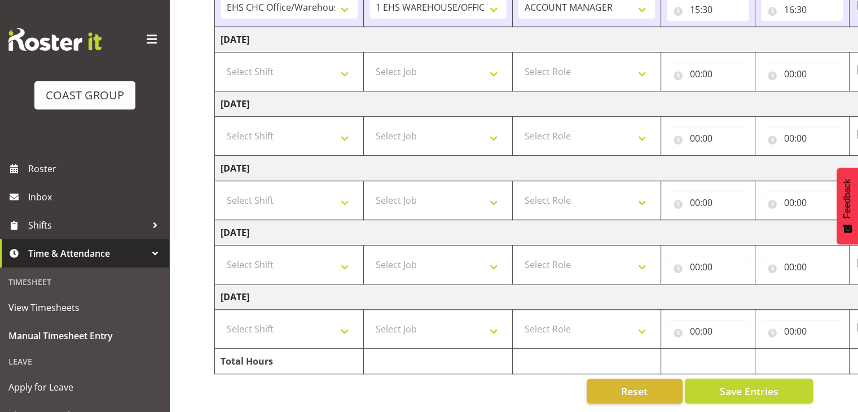
scroll to position [579, 0]
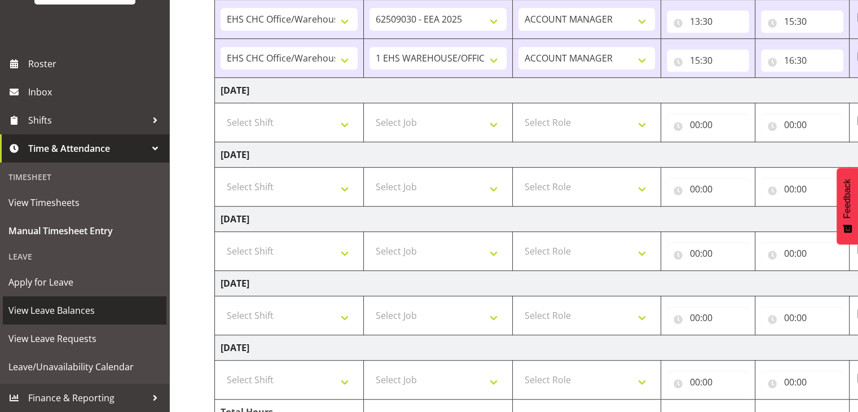
click at [81, 318] on span "View Leave Balances" at bounding box center [84, 310] width 152 height 17
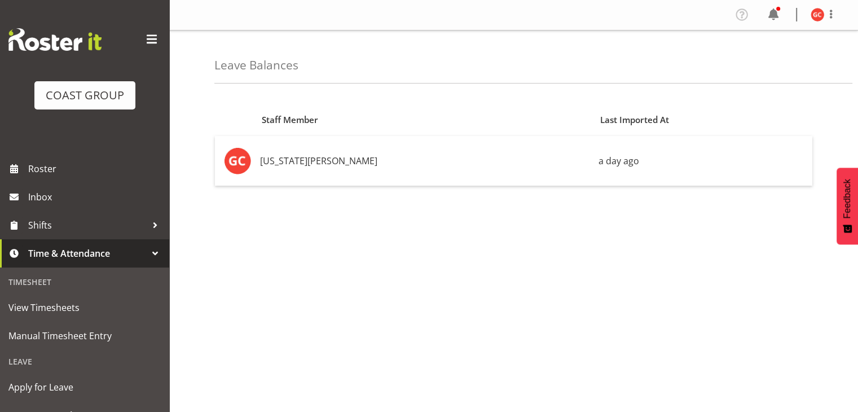
scroll to position [105, 0]
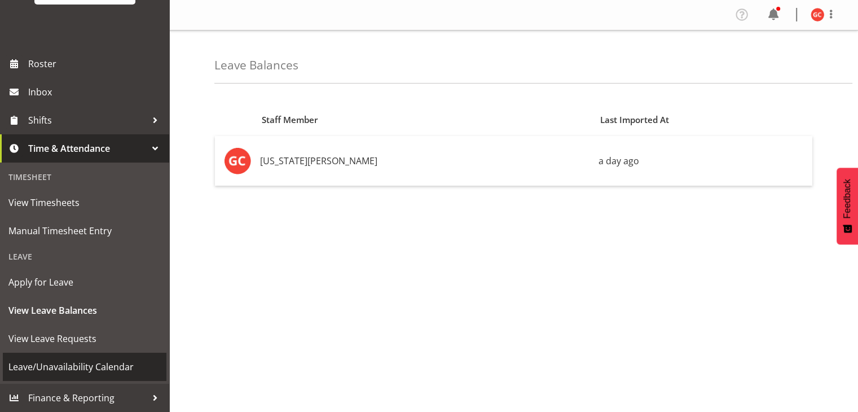
click at [86, 362] on span "Leave/Unavailability Calendar" at bounding box center [84, 366] width 152 height 17
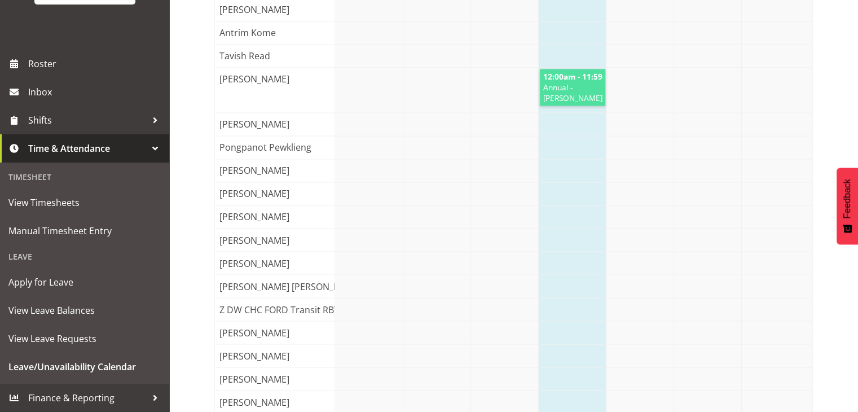
scroll to position [6271, 0]
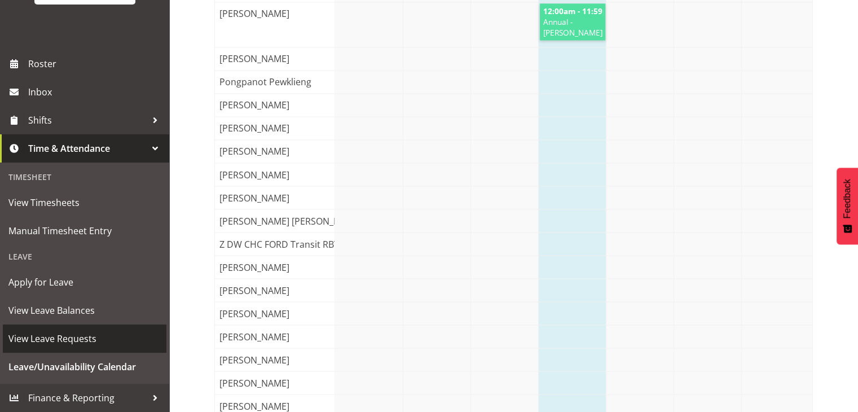
click at [69, 348] on link "View Leave Requests" at bounding box center [85, 338] width 164 height 28
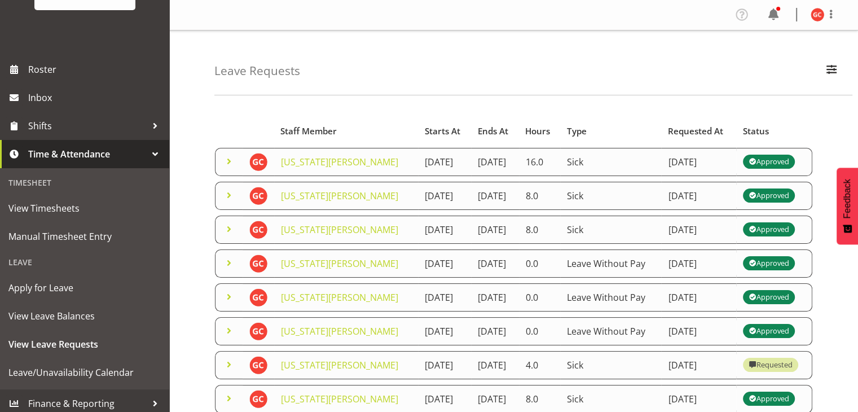
scroll to position [105, 0]
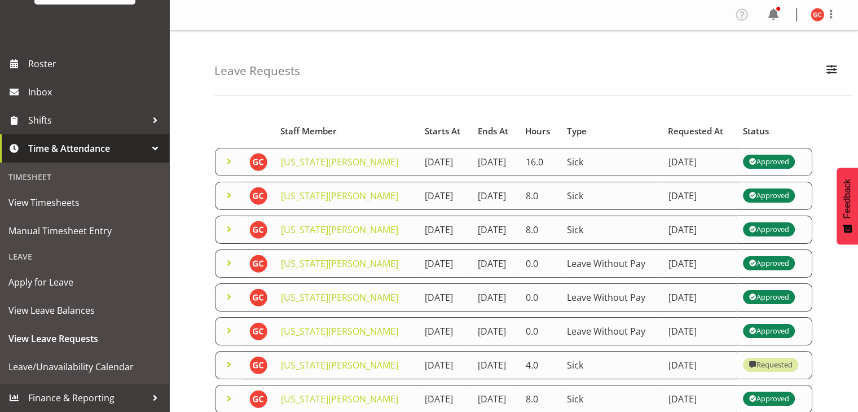
click at [591, 95] on div "Leave Requests Search Search for a particular employee Status All Approved Requ…" at bounding box center [533, 62] width 638 height 65
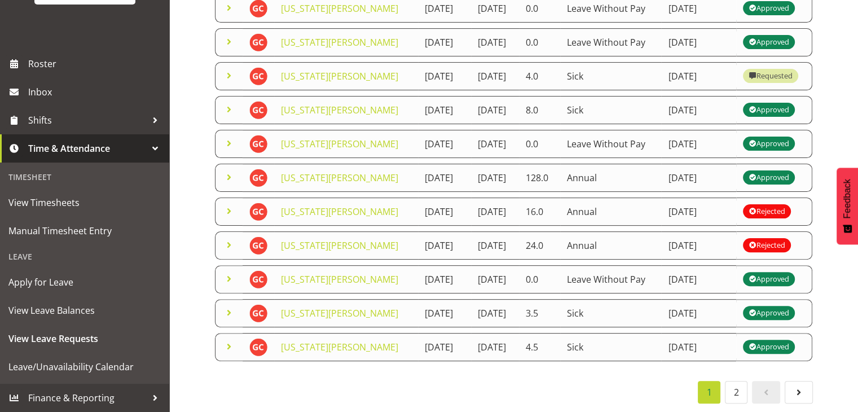
scroll to position [30, 0]
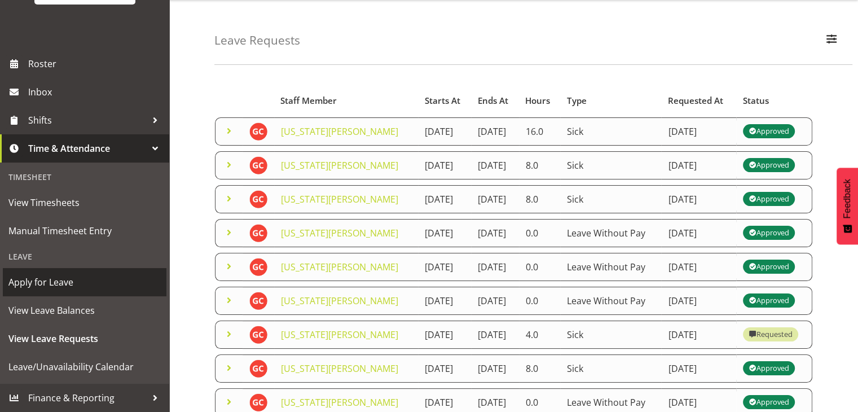
click at [74, 281] on span "Apply for Leave" at bounding box center [84, 282] width 152 height 17
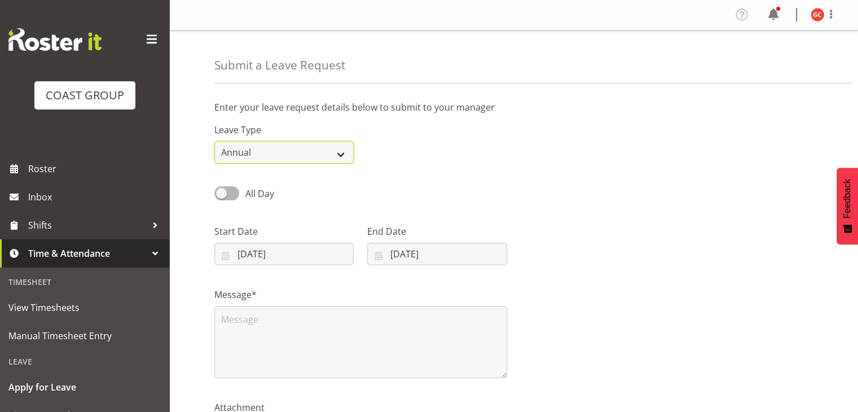
click at [288, 148] on select "Annual Sick Leave Without Pay Bereavement Domestic Violence Parental Jury Servi…" at bounding box center [283, 152] width 139 height 23
select select "Leave Without Pay"
click at [214, 141] on select "Annual Sick Leave Without Pay Bereavement Domestic Violence Parental Jury Servi…" at bounding box center [283, 152] width 139 height 23
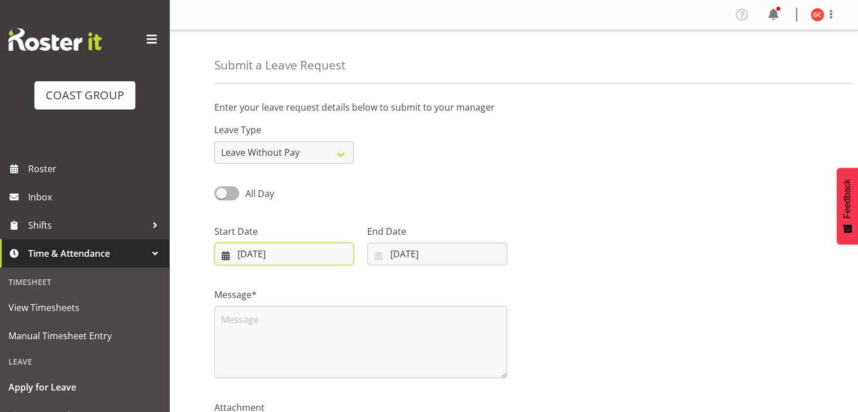
click at [278, 247] on input "[DATE]" at bounding box center [283, 254] width 139 height 23
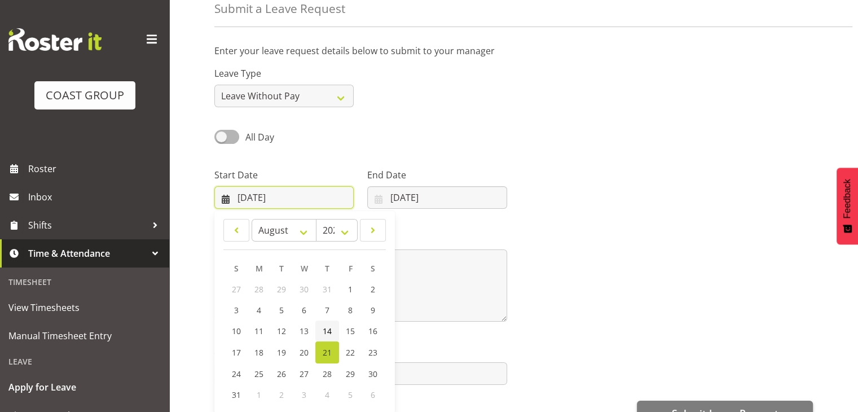
scroll to position [113, 0]
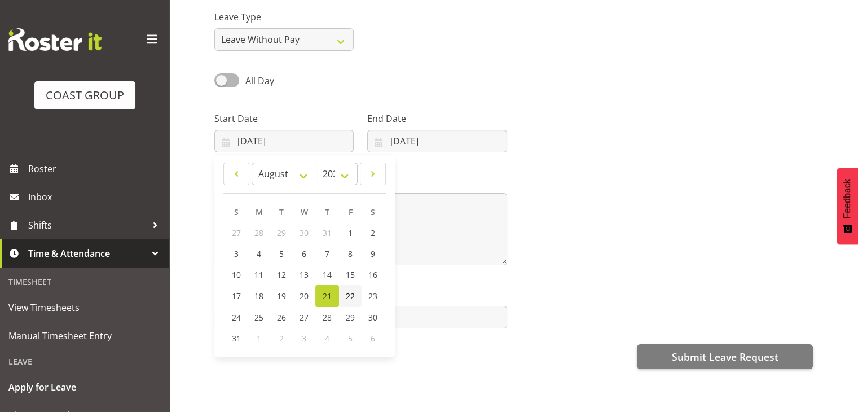
click at [347, 293] on span "22" at bounding box center [350, 296] width 9 height 11
type input "[DATE]"
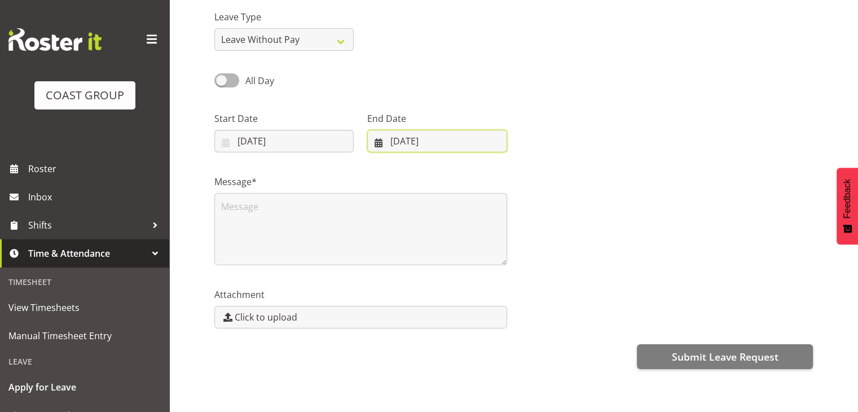
click at [431, 146] on input "[DATE]" at bounding box center [436, 141] width 139 height 23
click at [505, 294] on span "22" at bounding box center [503, 296] width 9 height 11
type input "[DATE]"
click at [576, 166] on div "Message*" at bounding box center [514, 215] width 612 height 113
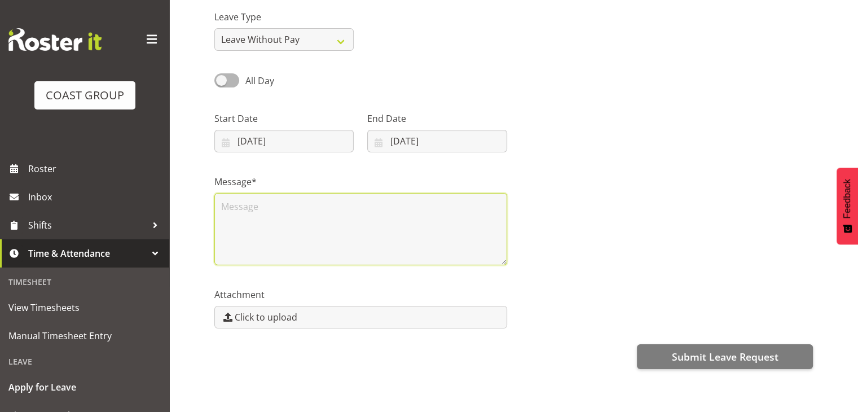
click at [402, 218] on textarea at bounding box center [360, 229] width 293 height 72
type textarea "Wellington on a plate :)"
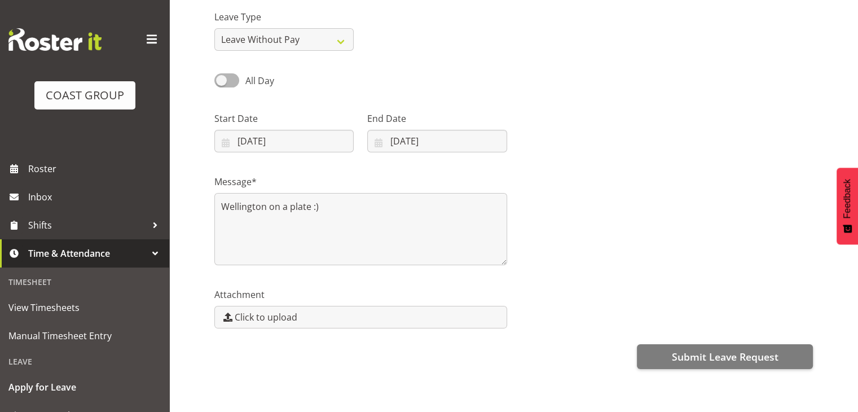
click at [641, 282] on div "Attachment Click to upload" at bounding box center [514, 303] width 612 height 63
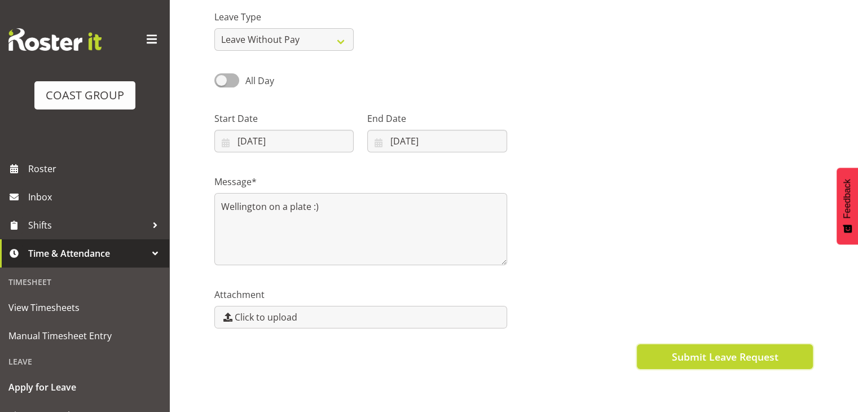
click at [694, 353] on span "Submit Leave Request" at bounding box center [724, 356] width 107 height 15
